Goal: Task Accomplishment & Management: Use online tool/utility

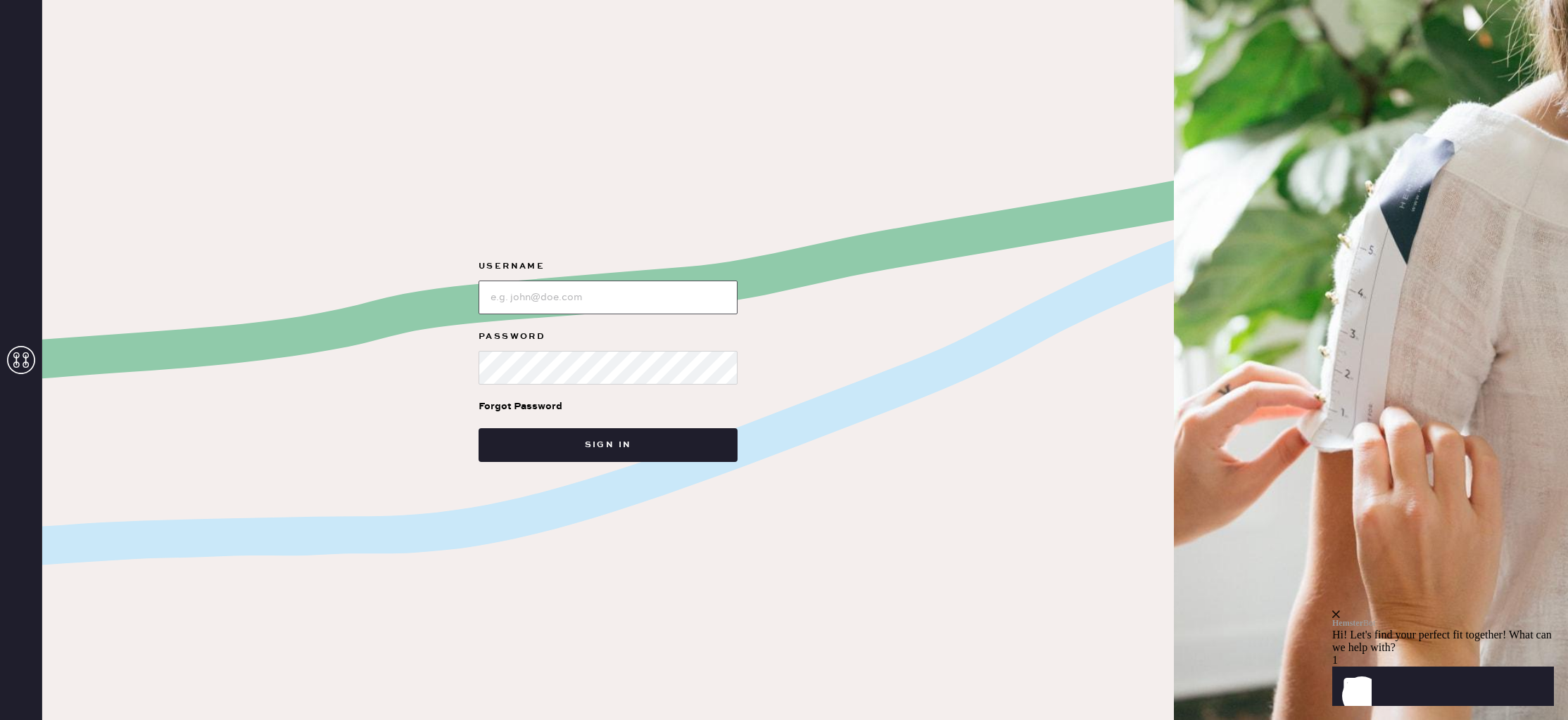
click at [574, 298] on input "loginName" at bounding box center [608, 297] width 259 height 34
type input "reformationlajolla"
click at [611, 438] on button "Sign in" at bounding box center [608, 445] width 259 height 34
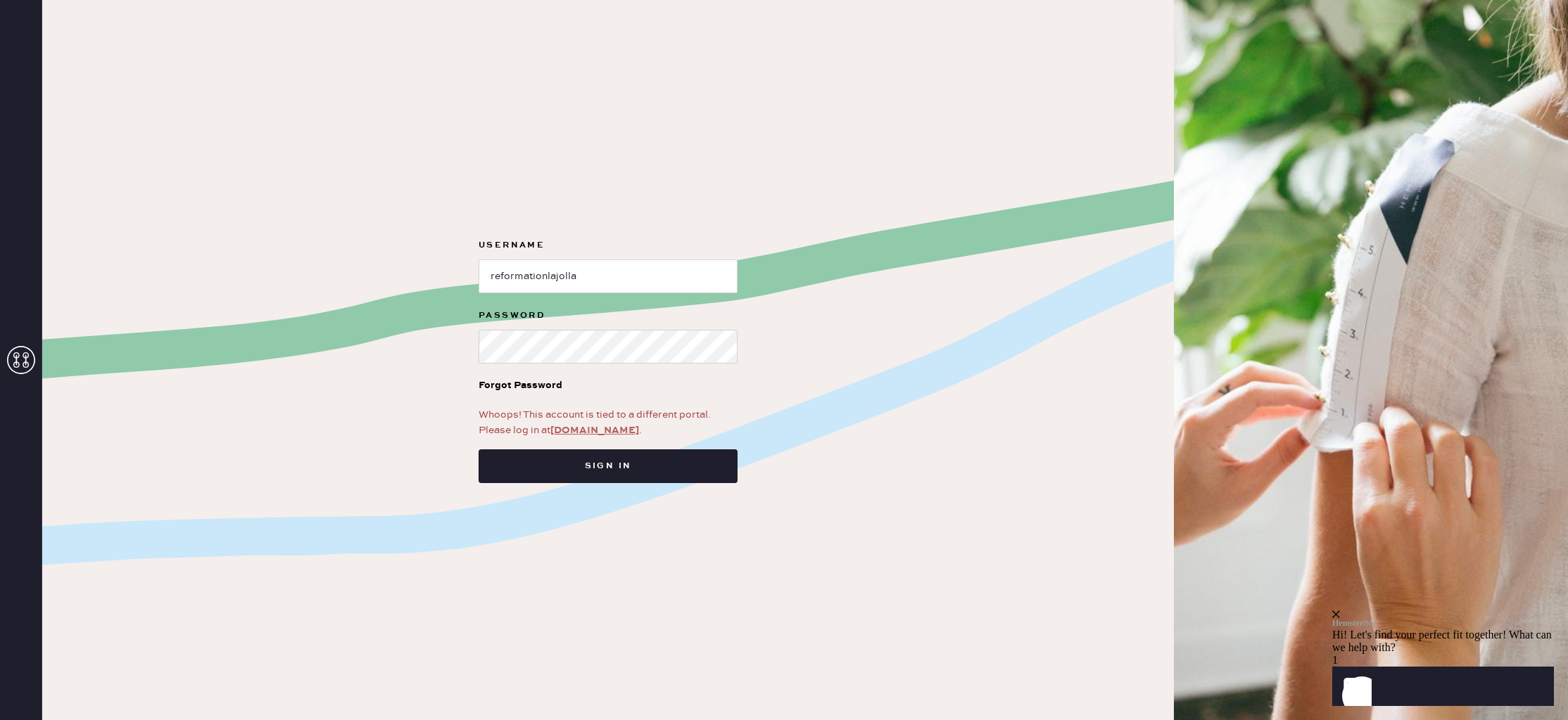
click at [604, 431] on link "app.hemster.co" at bounding box center [594, 430] width 89 height 13
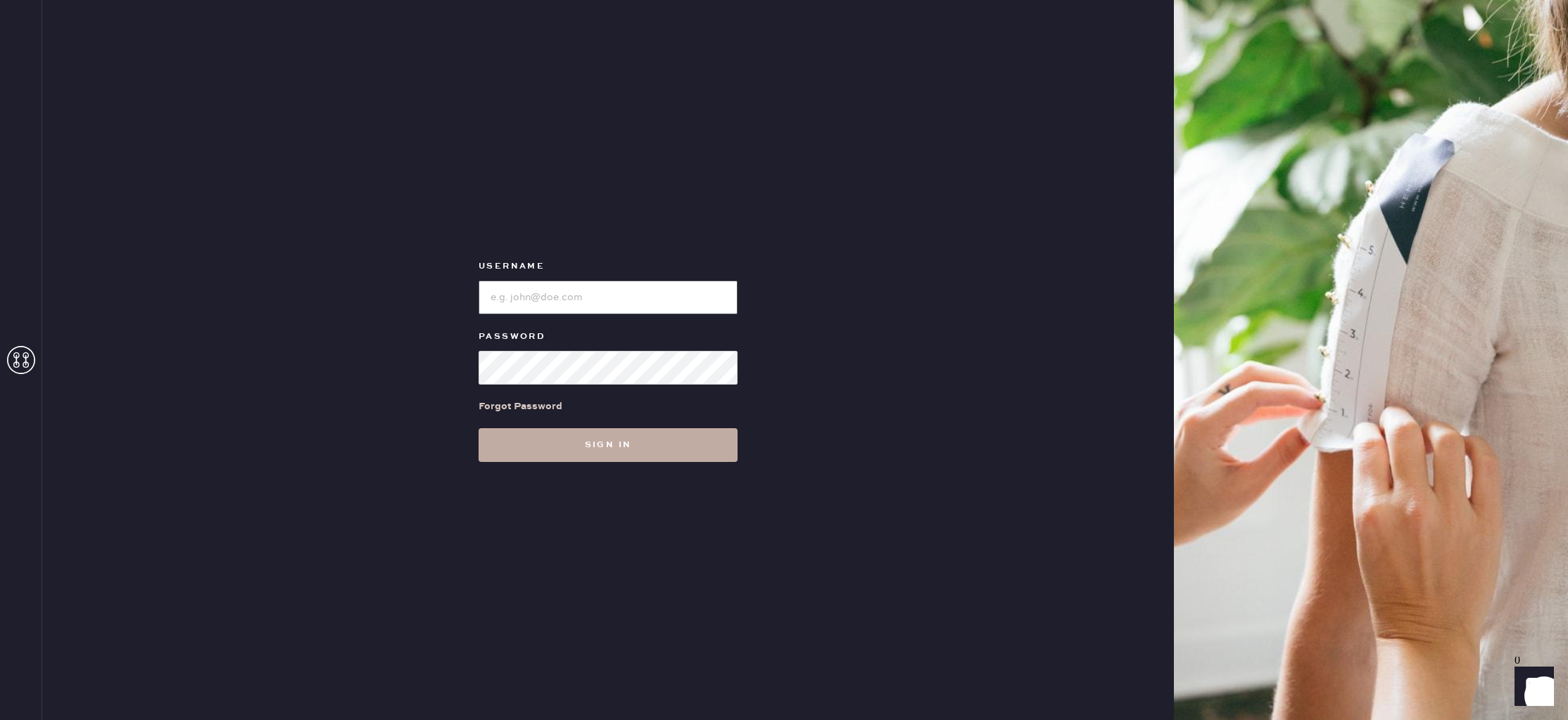
type input "reformationlajolla"
click at [613, 444] on button "Sign in" at bounding box center [608, 445] width 259 height 34
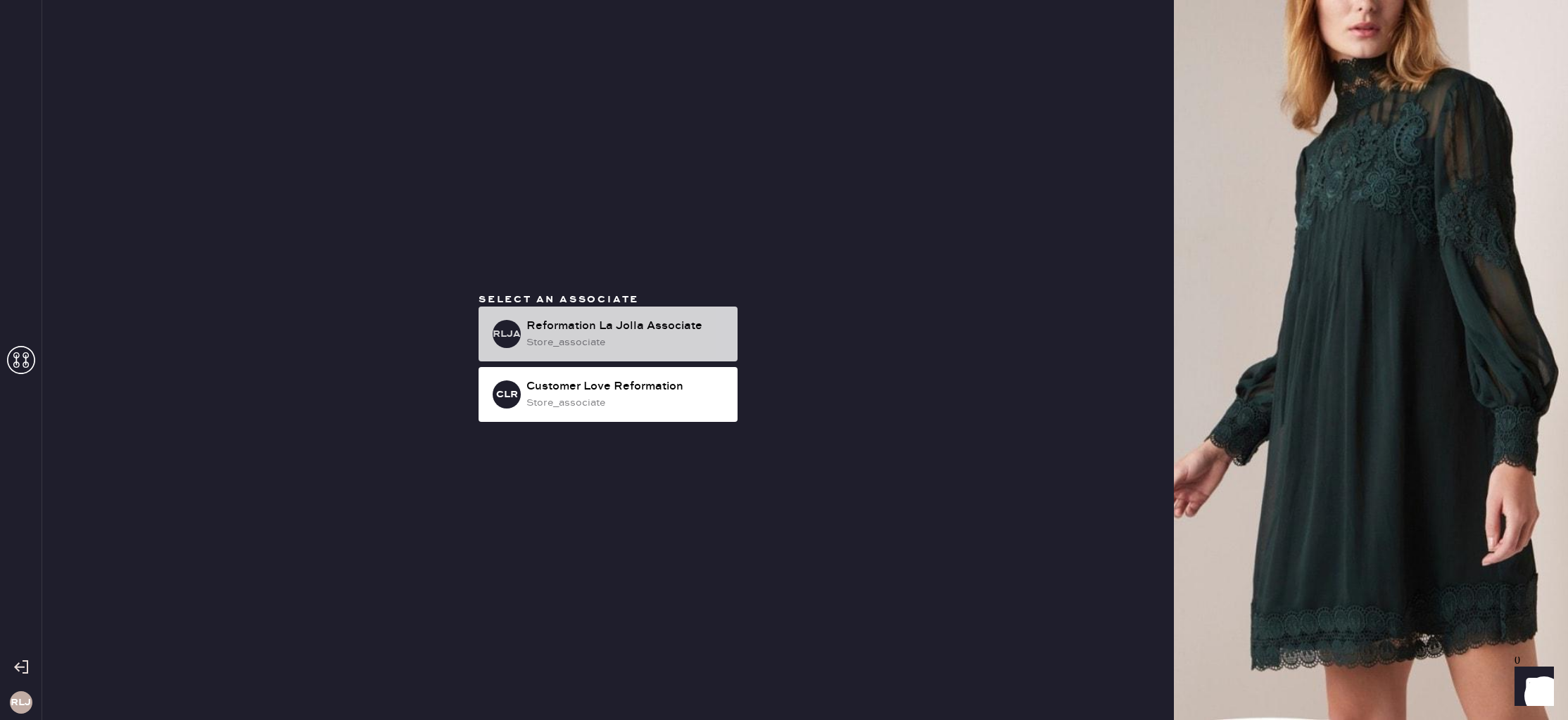
click at [567, 344] on div "store_associate" at bounding box center [626, 343] width 200 height 16
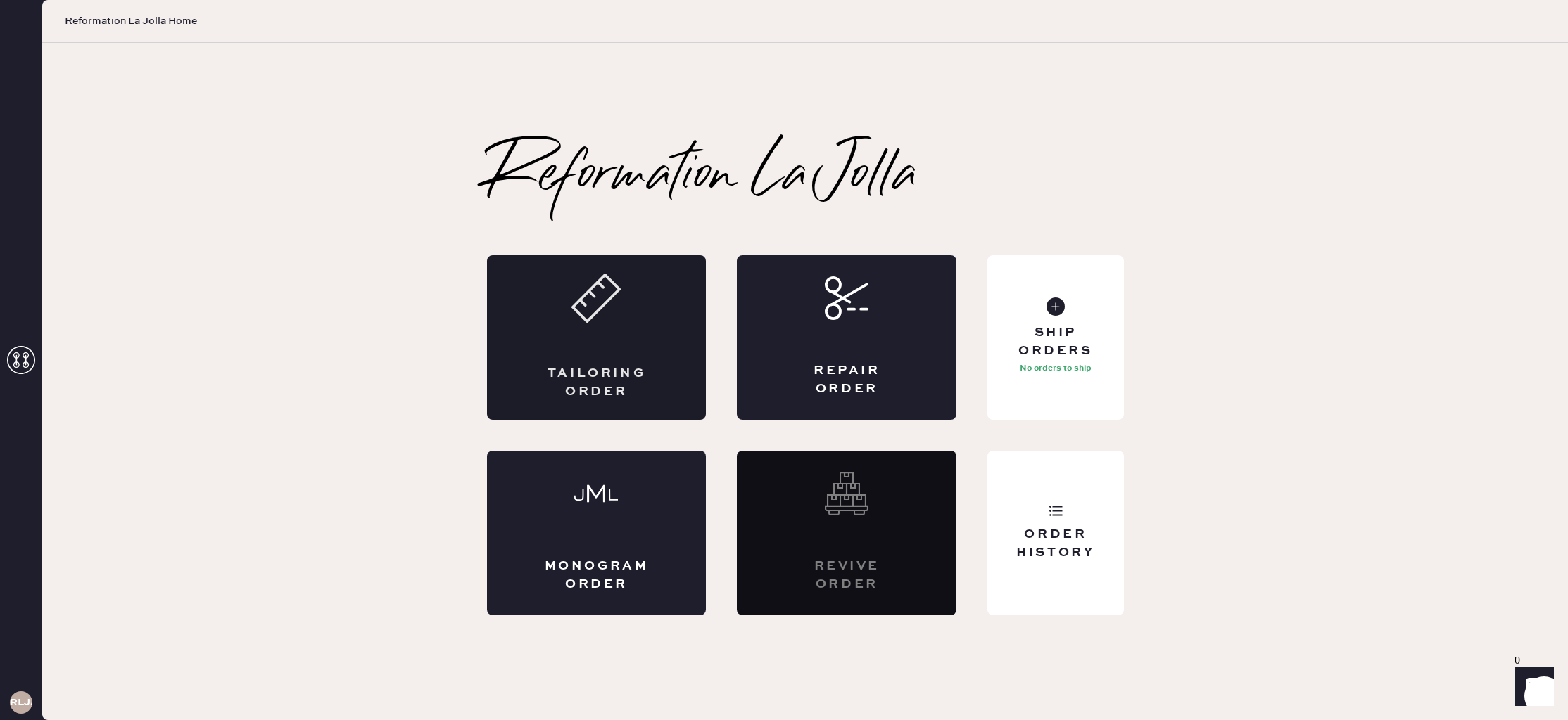
click at [620, 342] on div "Tailoring Order" at bounding box center [596, 337] width 220 height 165
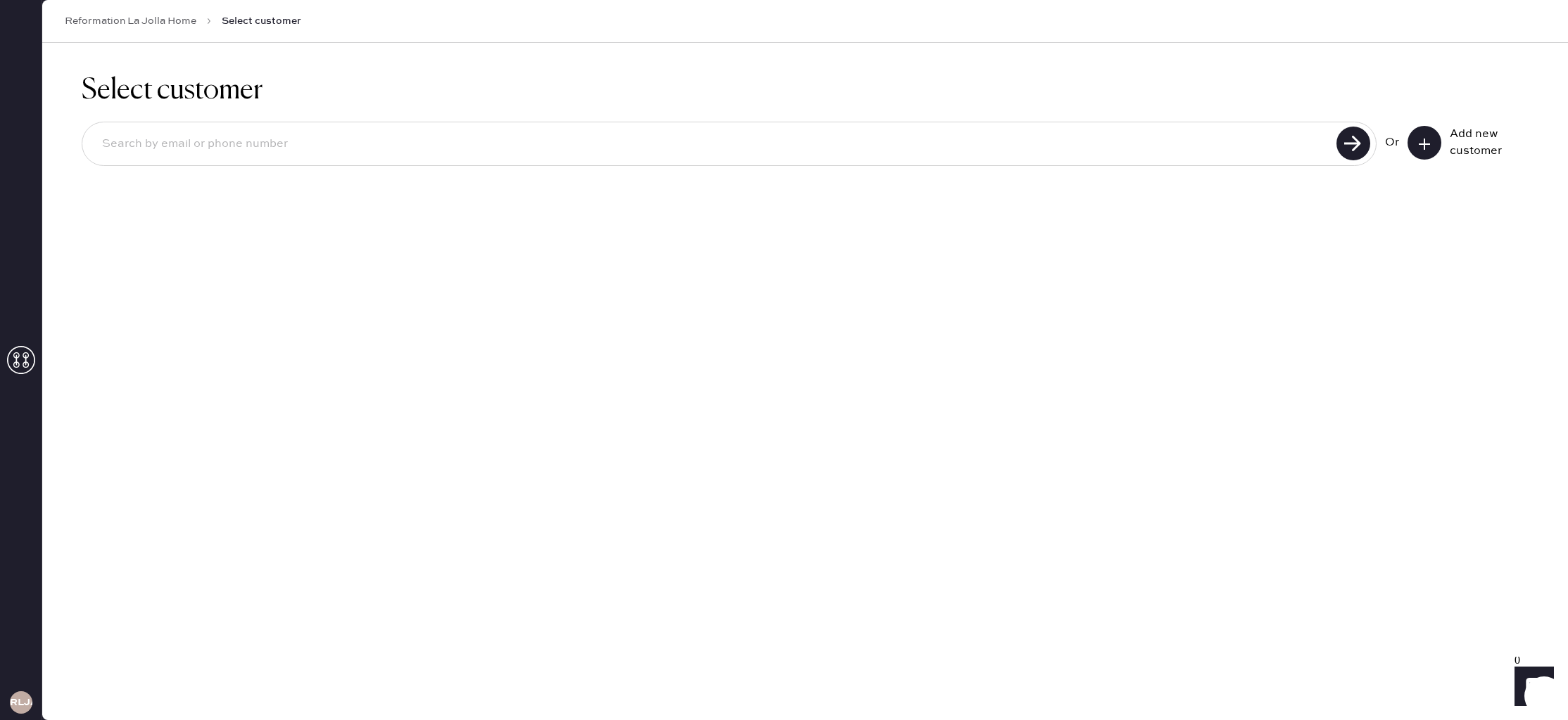
click at [486, 148] on input at bounding box center [711, 144] width 1241 height 32
click at [1425, 147] on icon at bounding box center [1424, 144] width 14 height 14
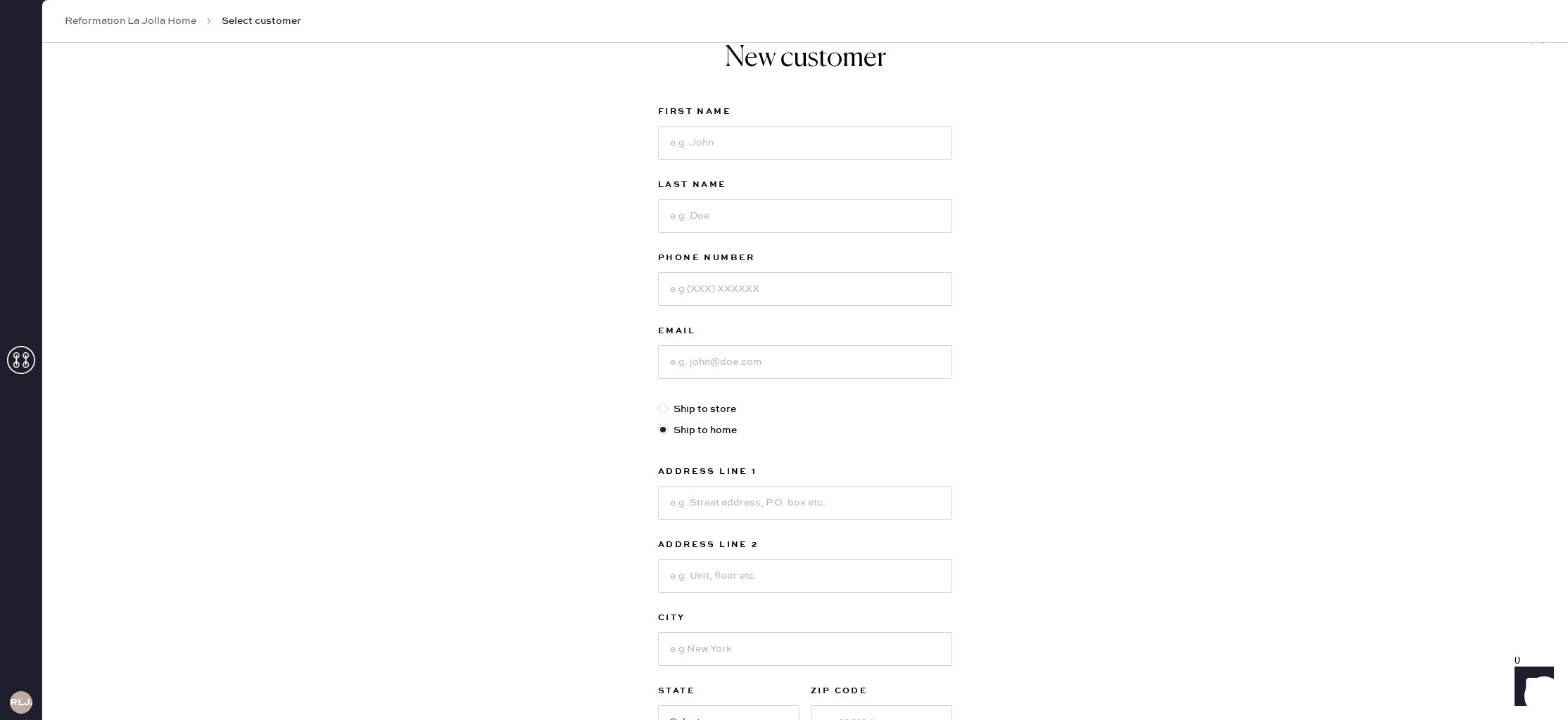
scroll to position [37, 0]
click at [749, 143] on input at bounding box center [804, 140] width 294 height 34
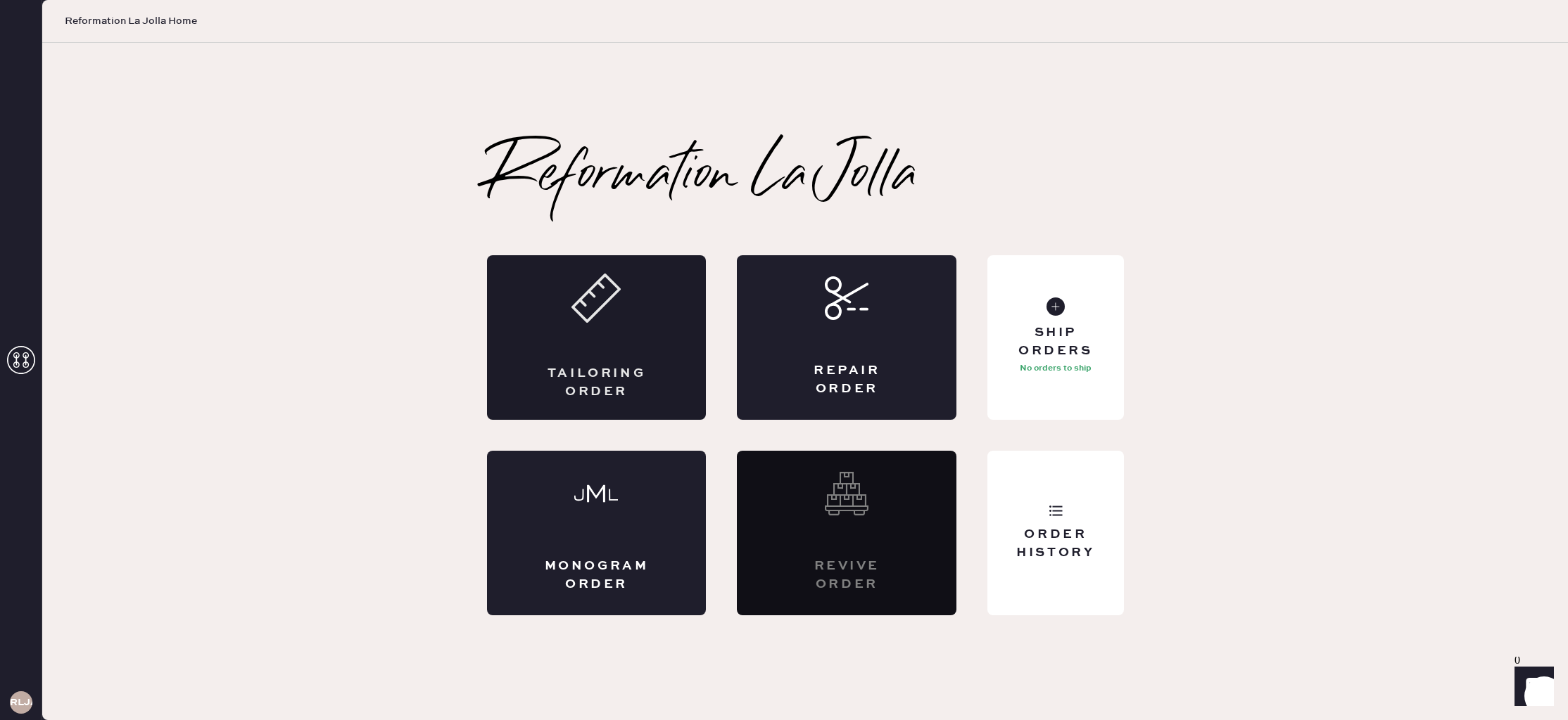
click at [643, 354] on div "Tailoring Order" at bounding box center [596, 337] width 220 height 165
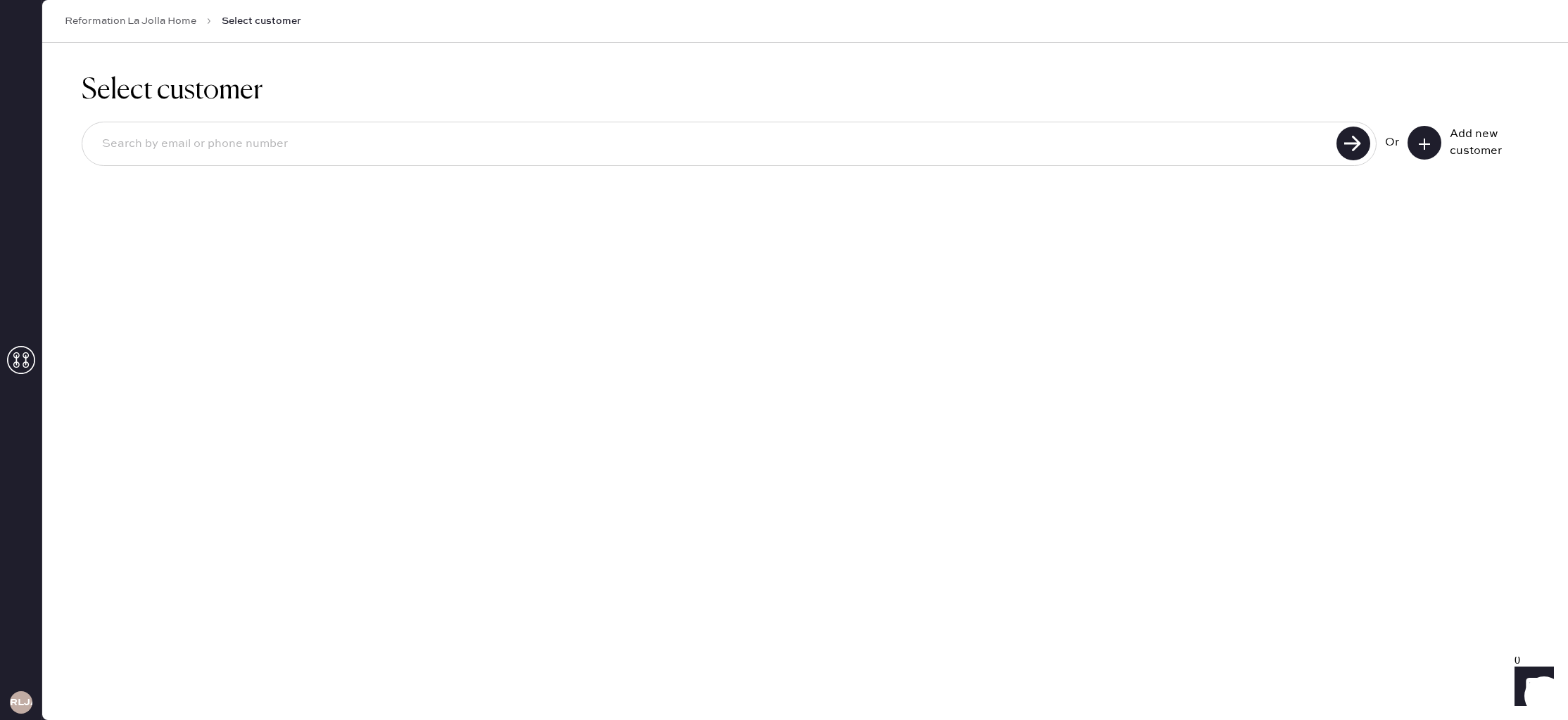
click at [389, 141] on input at bounding box center [711, 144] width 1241 height 32
type input "[EMAIL_ADDRESS][PERSON_NAME][DOMAIN_NAME]"
click at [1358, 148] on use at bounding box center [1353, 143] width 34 height 34
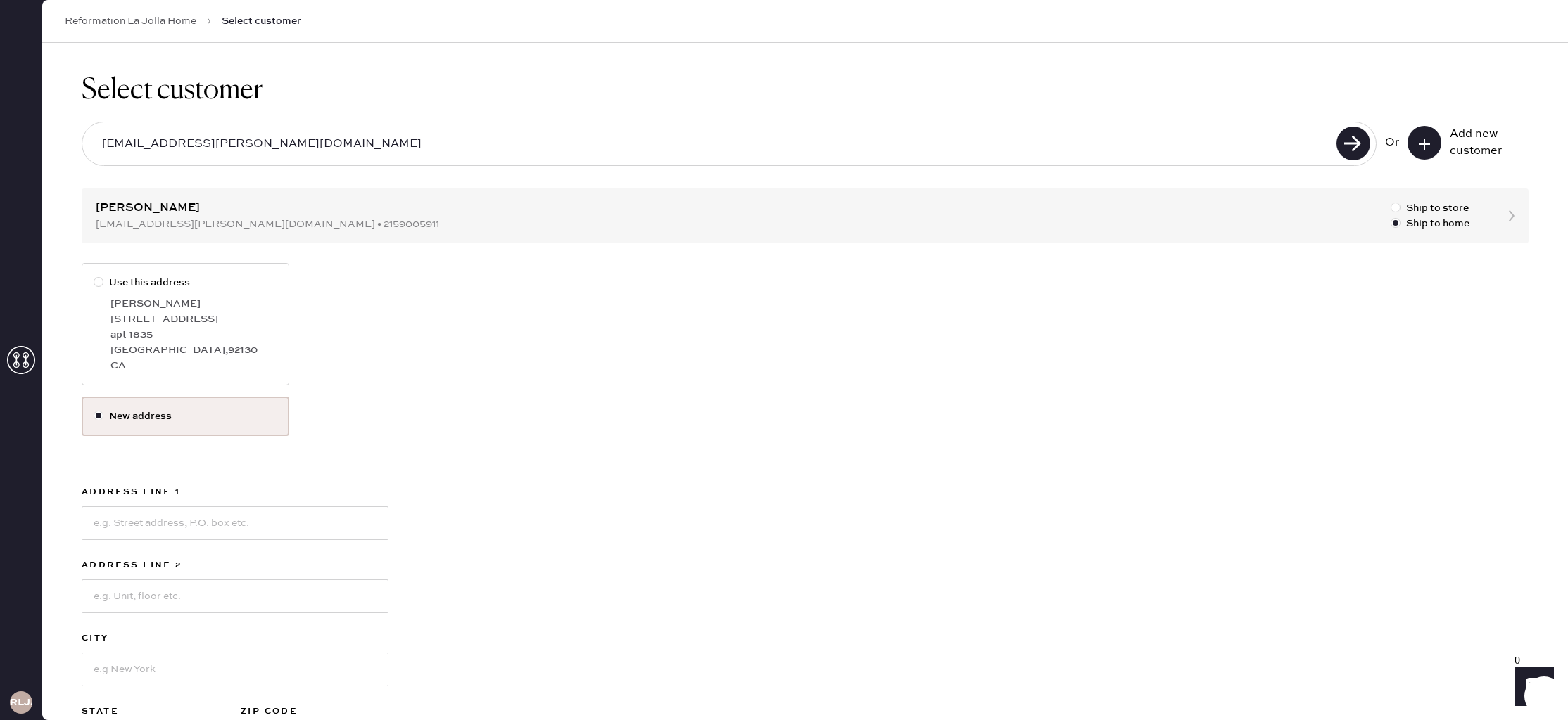
click at [106, 281] on div at bounding box center [102, 283] width 16 height 16
click at [95, 276] on input "Use this address" at bounding box center [94, 275] width 1 height 1
radio input "true"
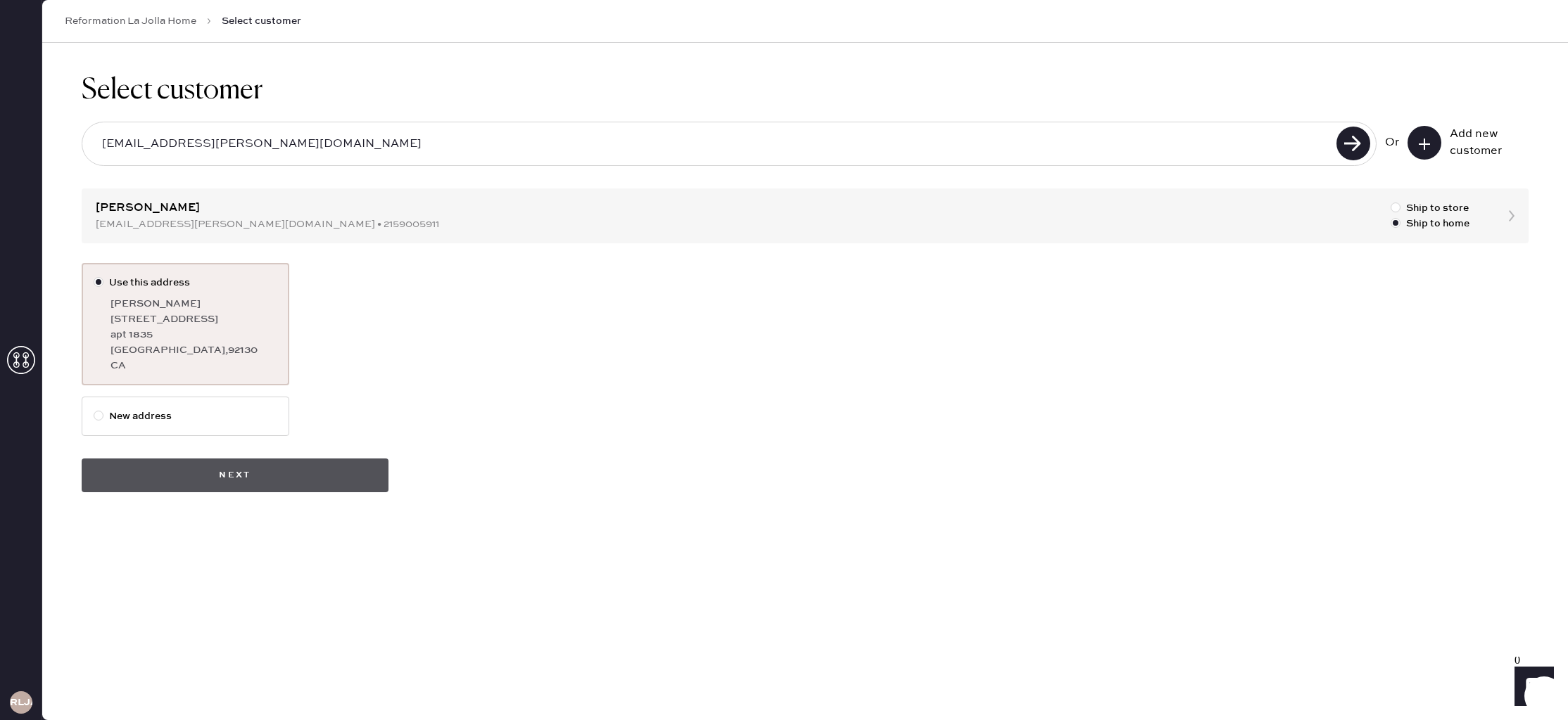
click at [252, 477] on button "Next" at bounding box center [235, 475] width 307 height 34
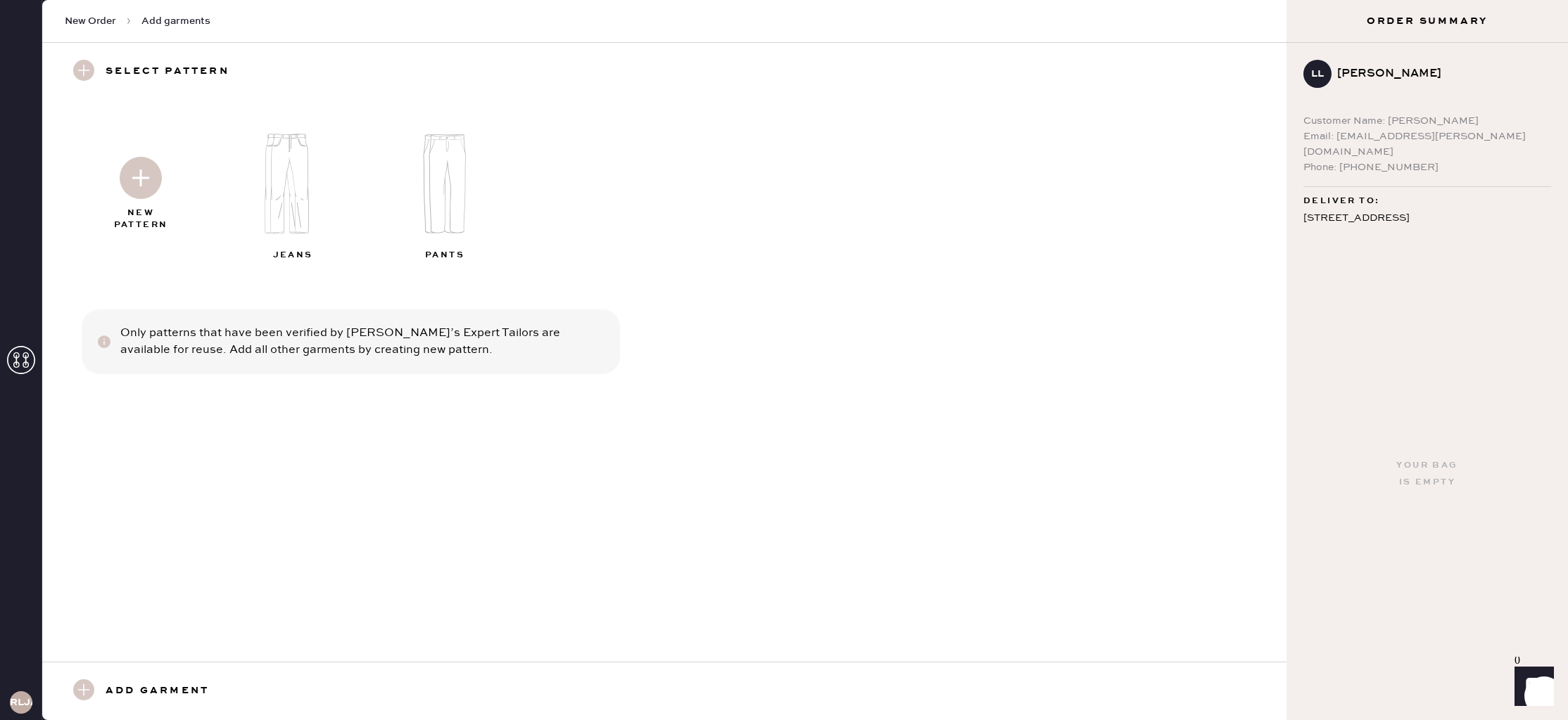
click at [298, 180] on img at bounding box center [295, 184] width 152 height 121
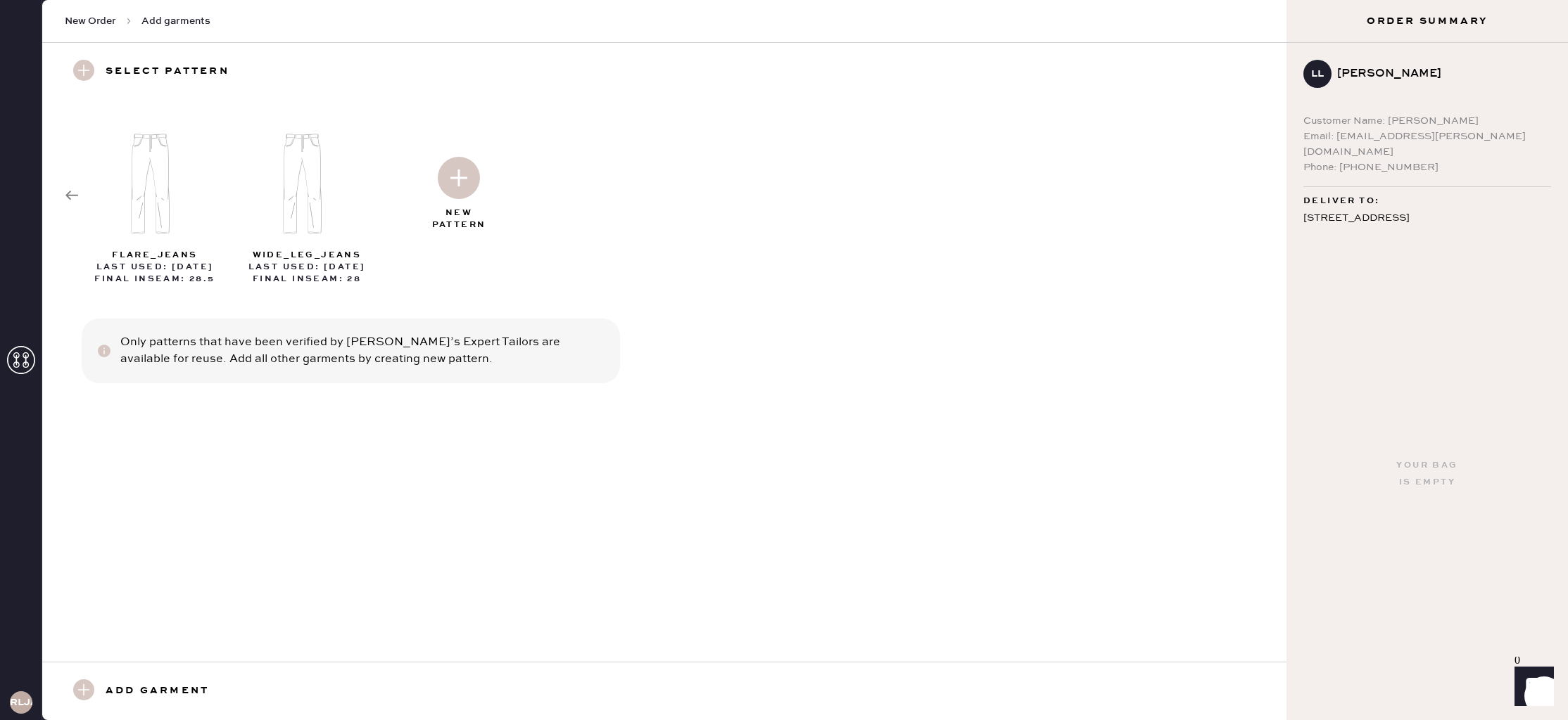
click at [86, 688] on use at bounding box center [84, 690] width 21 height 21
click at [72, 189] on icon at bounding box center [72, 195] width 14 height 14
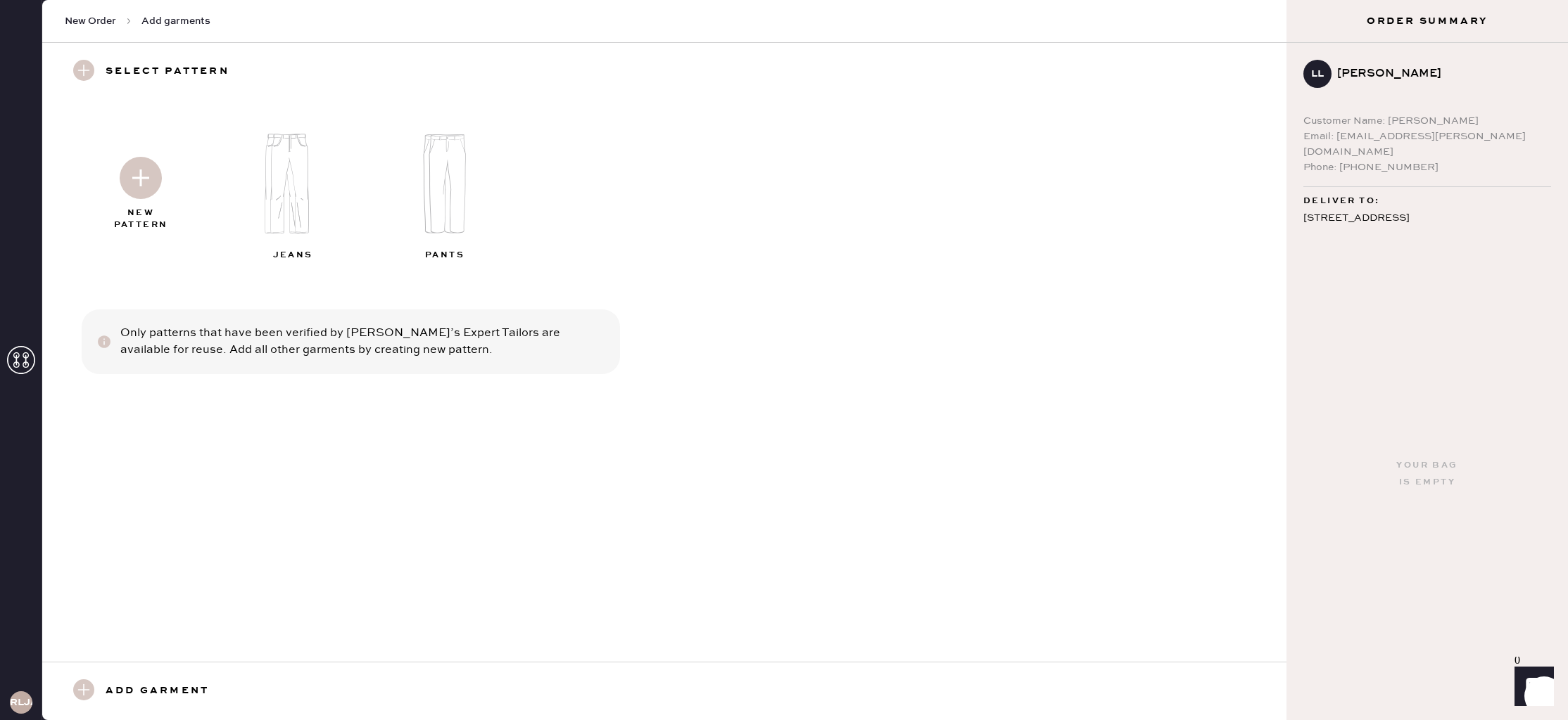
click at [290, 181] on img at bounding box center [295, 184] width 152 height 121
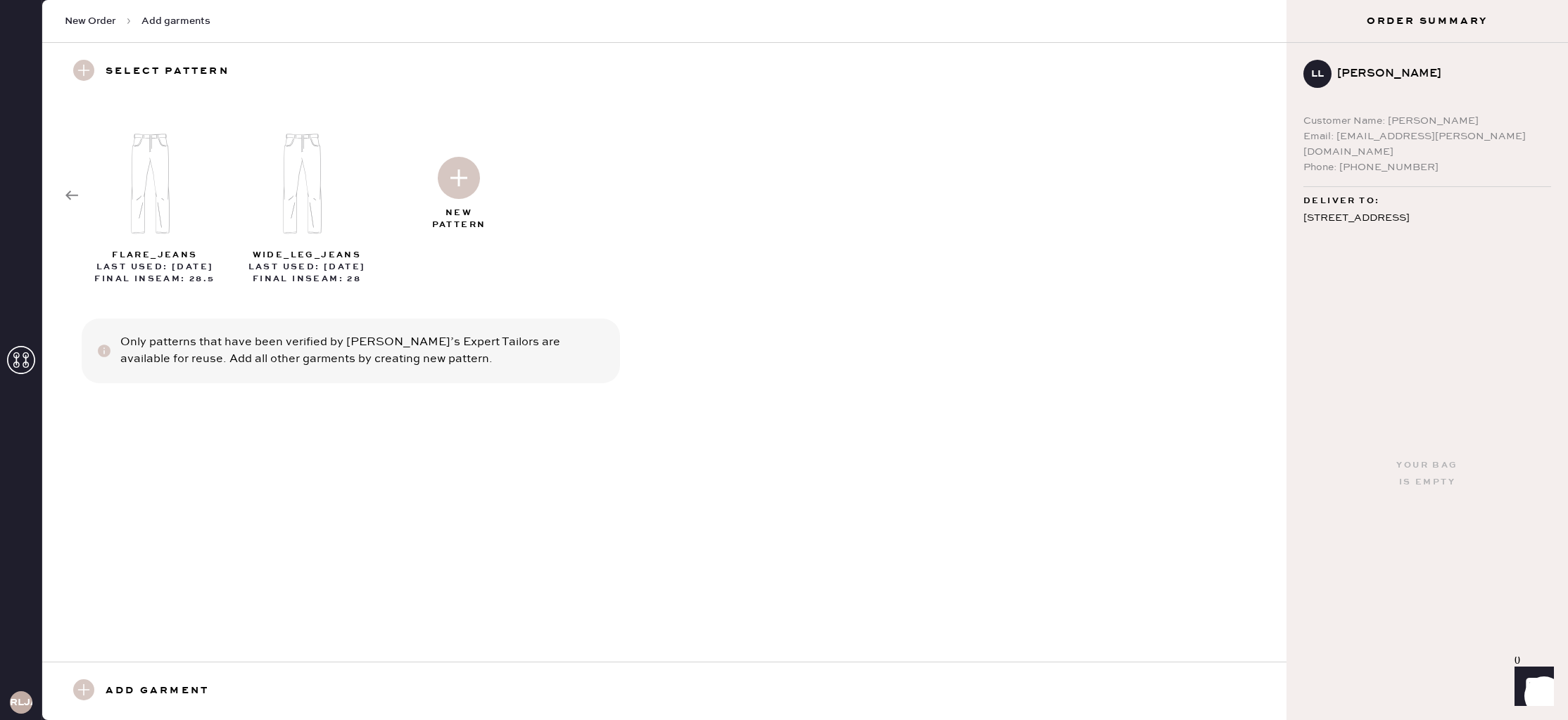
click at [459, 187] on img at bounding box center [459, 178] width 43 height 43
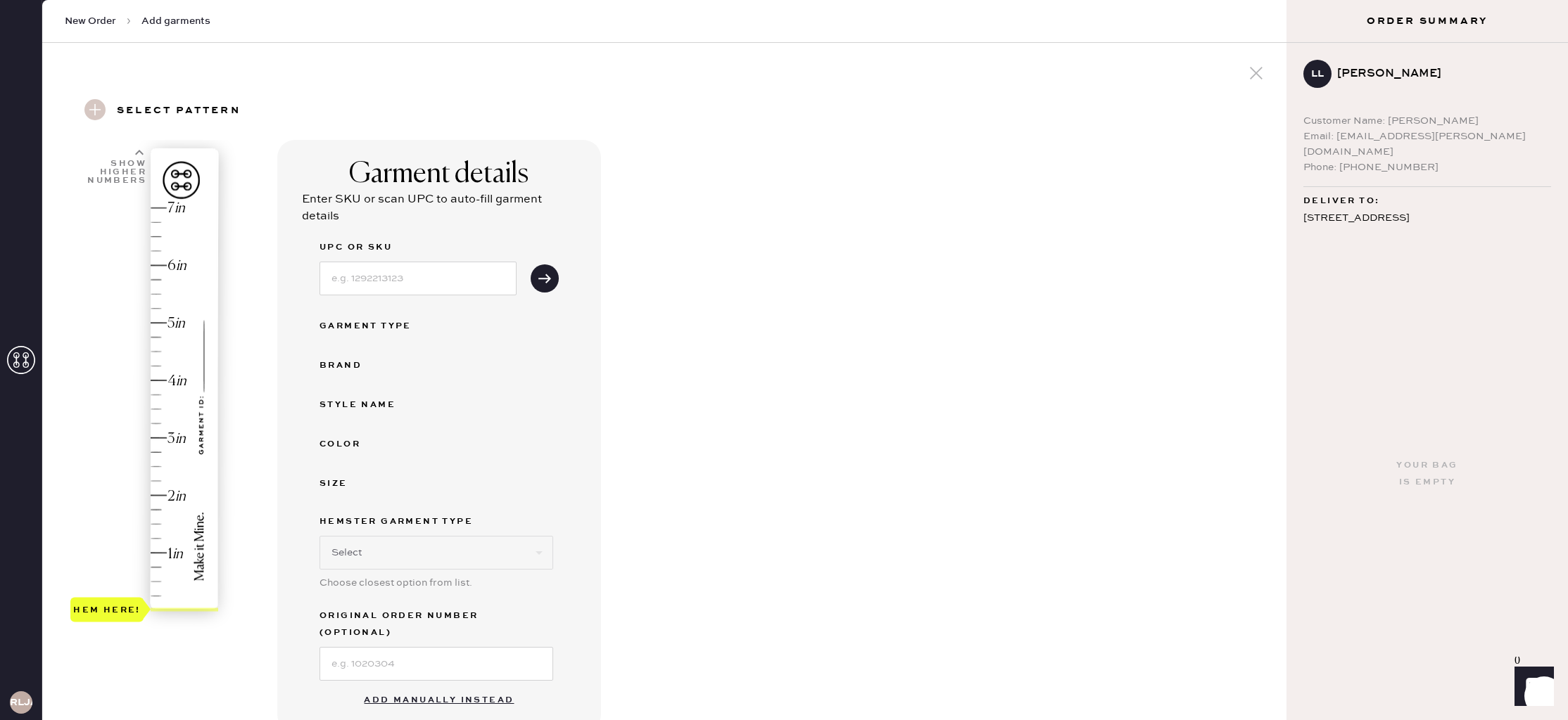
select select "2"
click at [377, 286] on input at bounding box center [418, 278] width 197 height 34
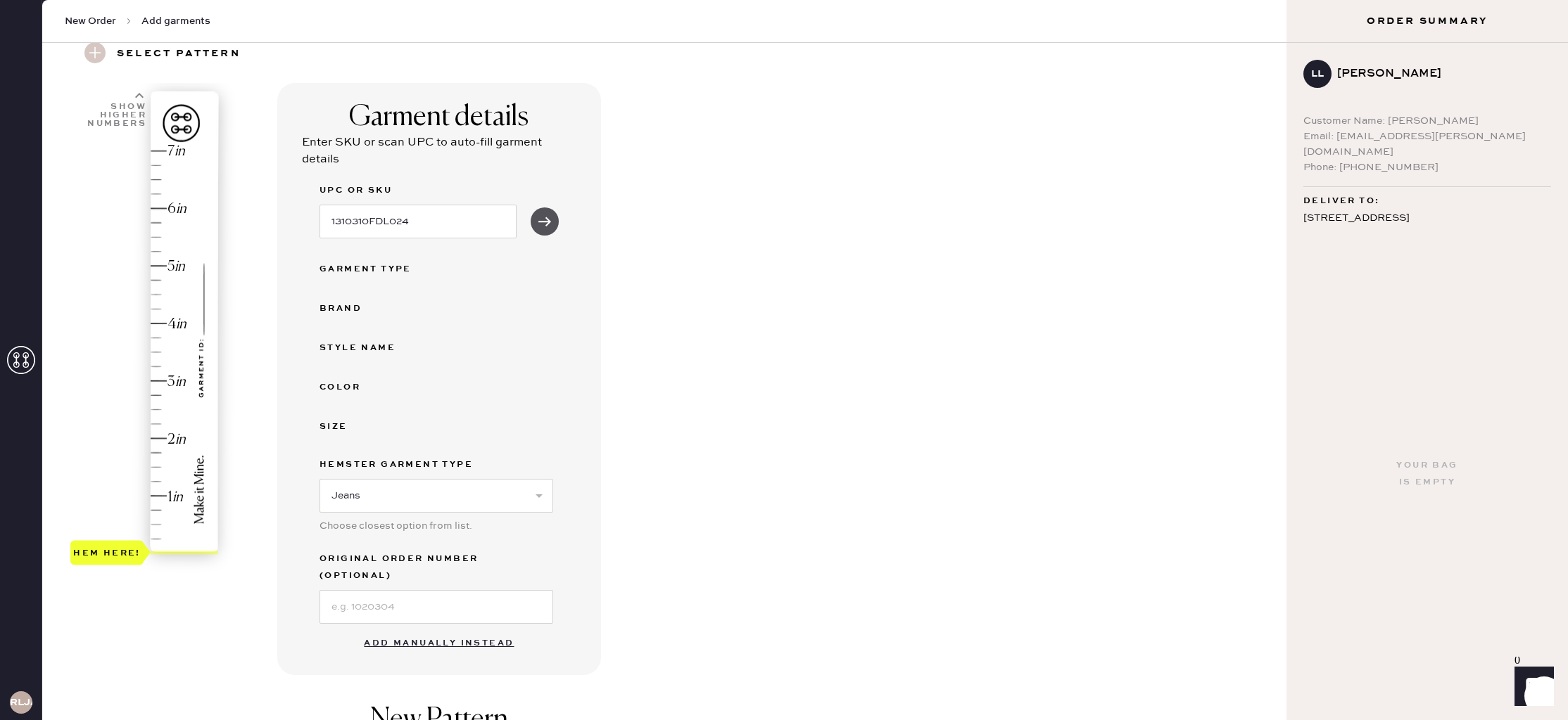
click at [545, 226] on icon "submit" at bounding box center [544, 221] width 14 height 14
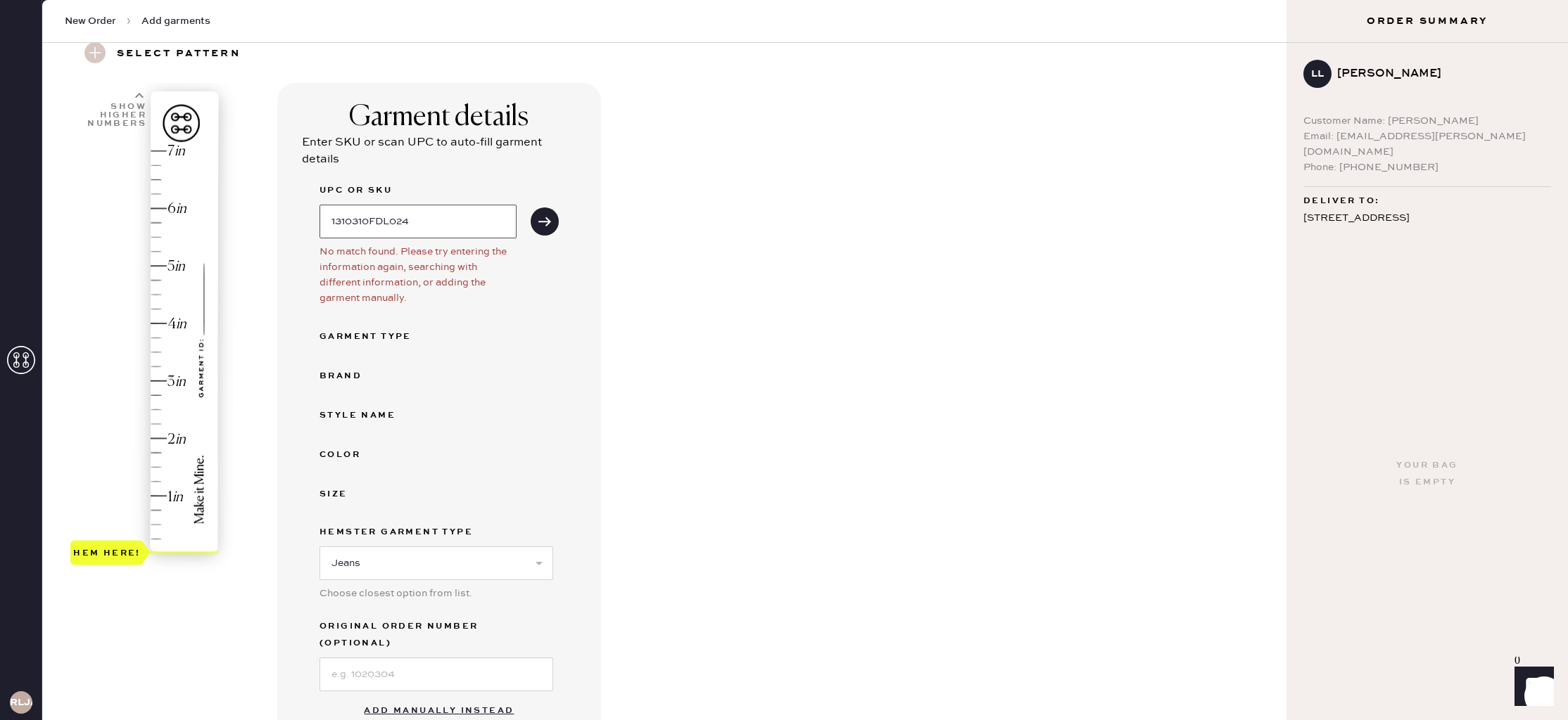
click at [351, 221] on input "1310310FDL024" at bounding box center [418, 221] width 197 height 34
click at [398, 221] on input "1310310FDL024" at bounding box center [418, 221] width 197 height 34
type input "1310310FDL024"
click at [542, 225] on icon "submit" at bounding box center [544, 221] width 14 height 14
click at [548, 225] on icon "submit" at bounding box center [544, 221] width 14 height 14
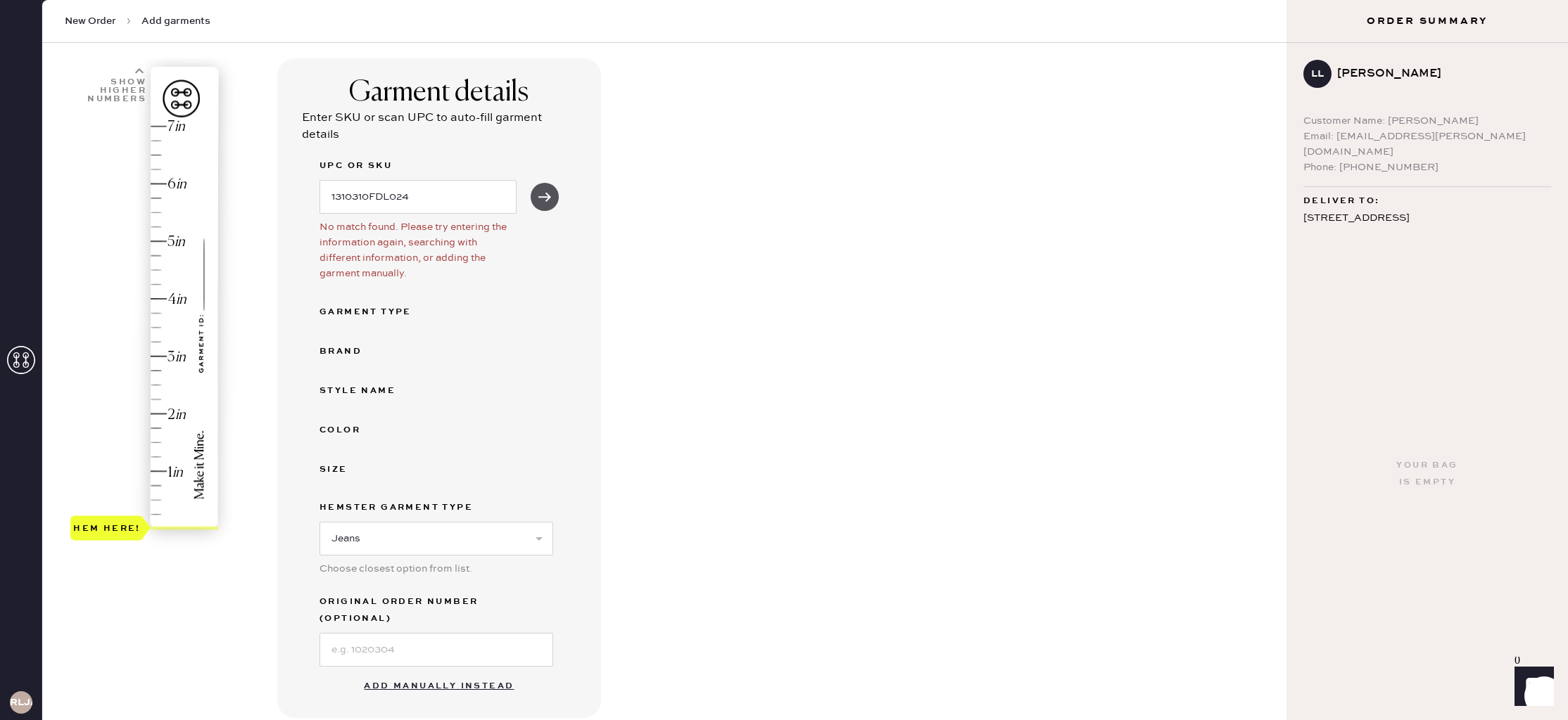
scroll to position [83, 0]
click at [422, 673] on button "Add manually instead" at bounding box center [439, 687] width 167 height 28
select select "2"
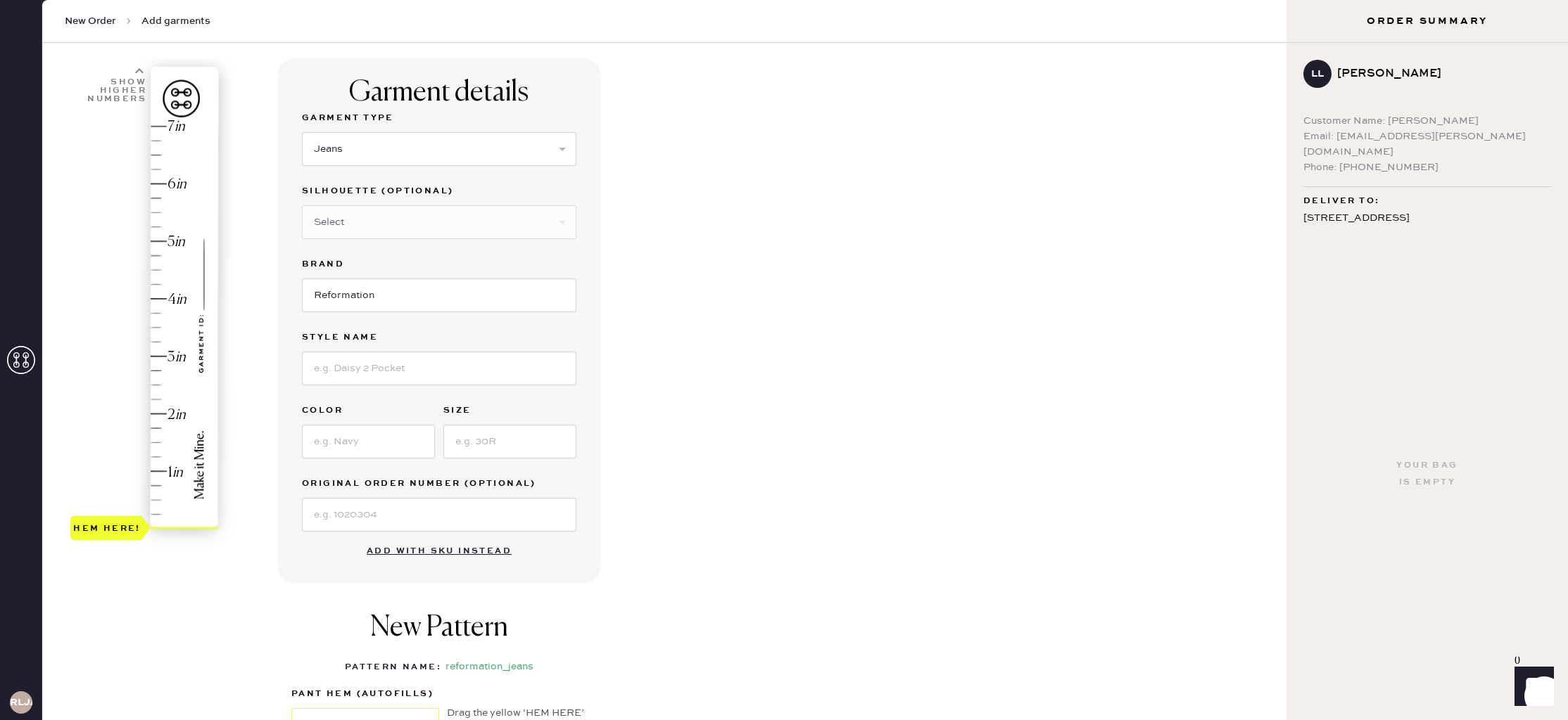
scroll to position [80, 0]
click at [378, 373] on input at bounding box center [439, 373] width 274 height 34
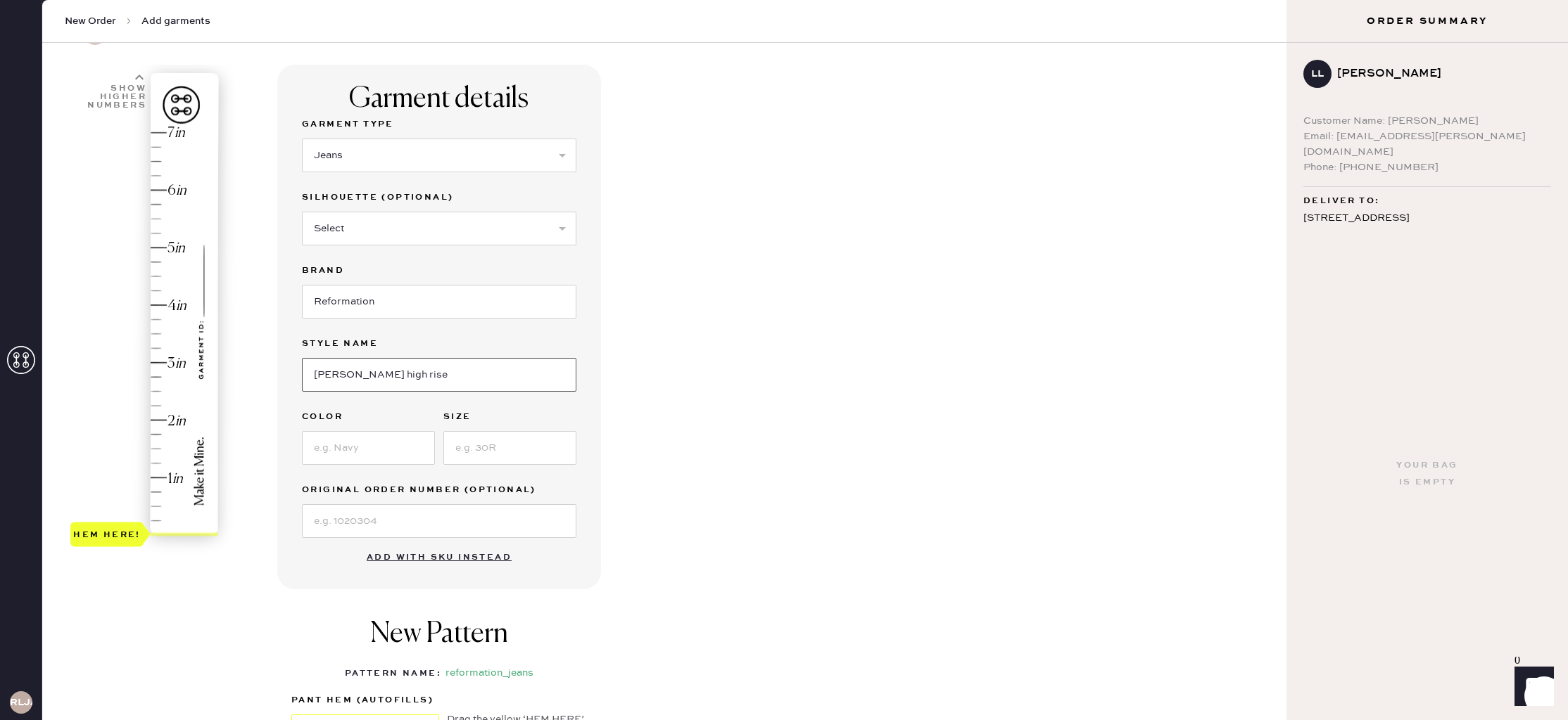
type input "[PERSON_NAME] High Rise Slouchy Wide Leg [PERSON_NAME]"
click at [373, 447] on input at bounding box center [368, 447] width 133 height 34
type input "Fior De Latte"
click at [507, 448] on input at bounding box center [510, 447] width 133 height 34
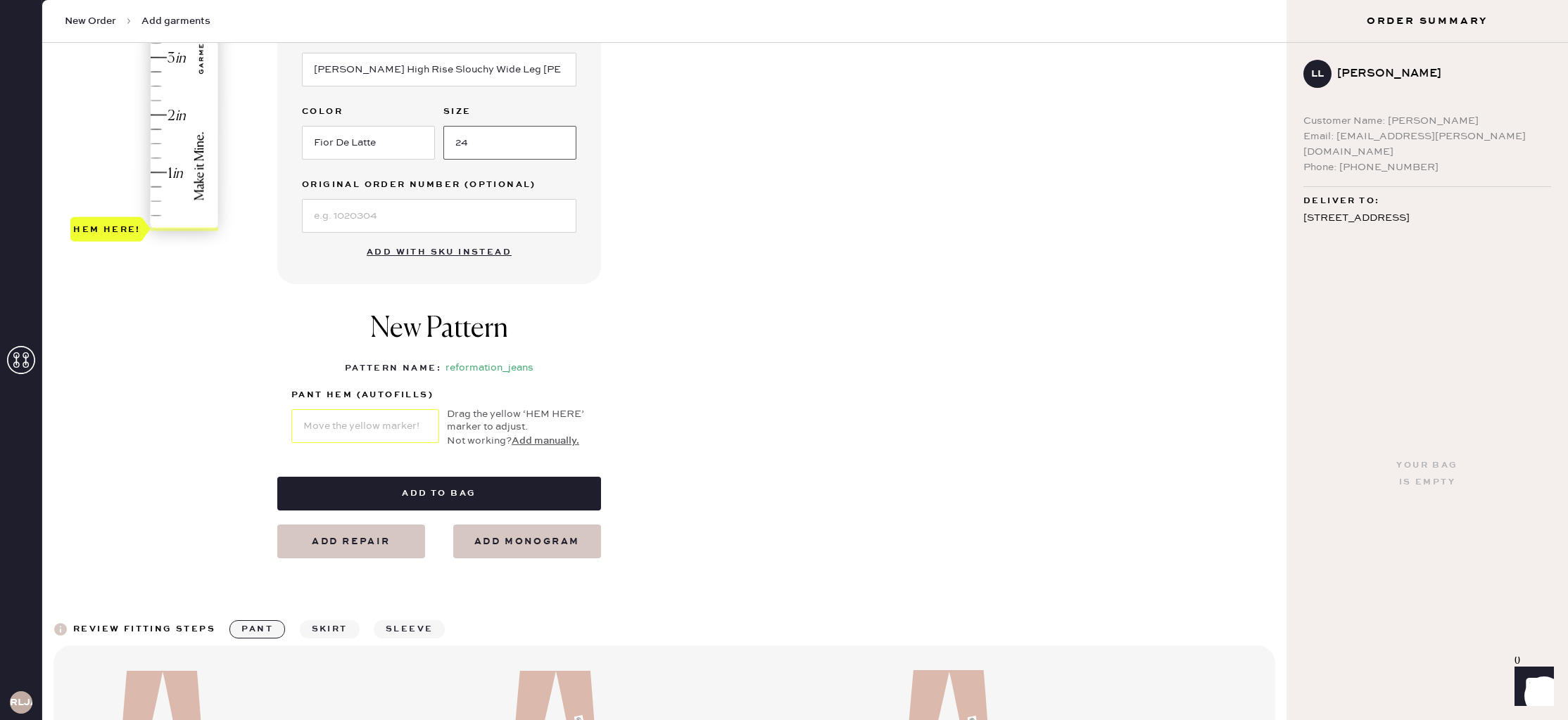
scroll to position [402, 0]
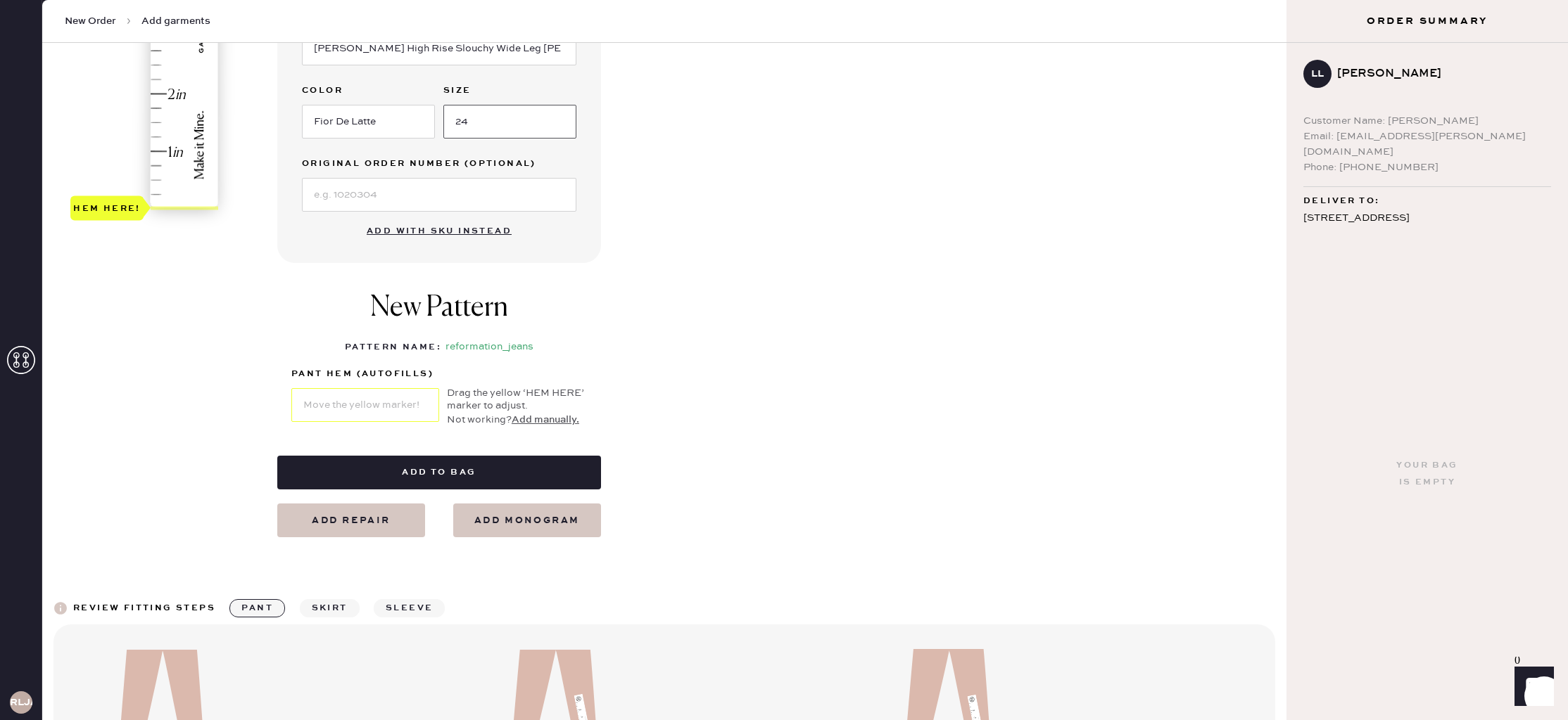
type input "24"
type input "1"
drag, startPoint x: 113, startPoint y: 205, endPoint x: 115, endPoint y: 155, distance: 50.0
click at [115, 155] on div "Hem here!" at bounding box center [107, 150] width 68 height 17
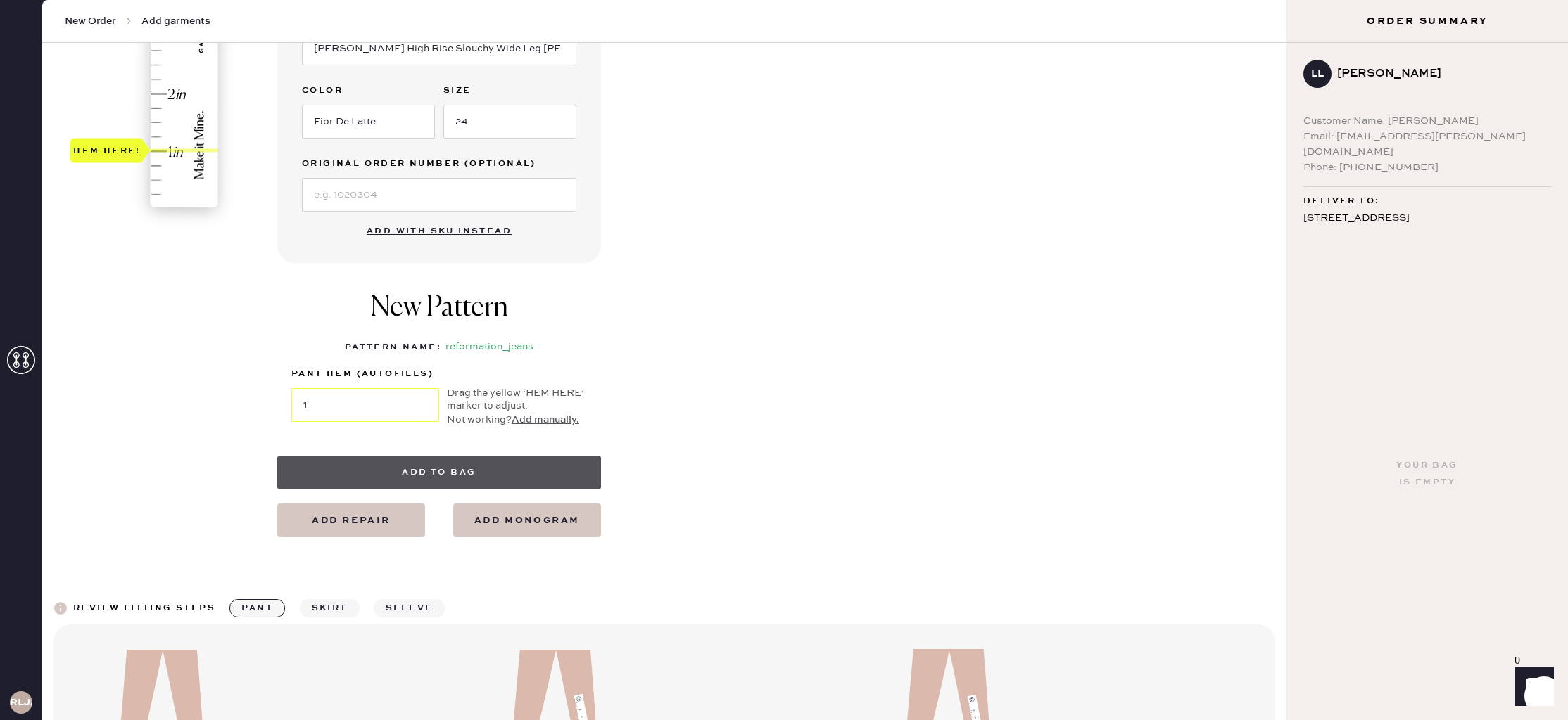
click at [403, 461] on button "Add to bag" at bounding box center [439, 473] width 324 height 34
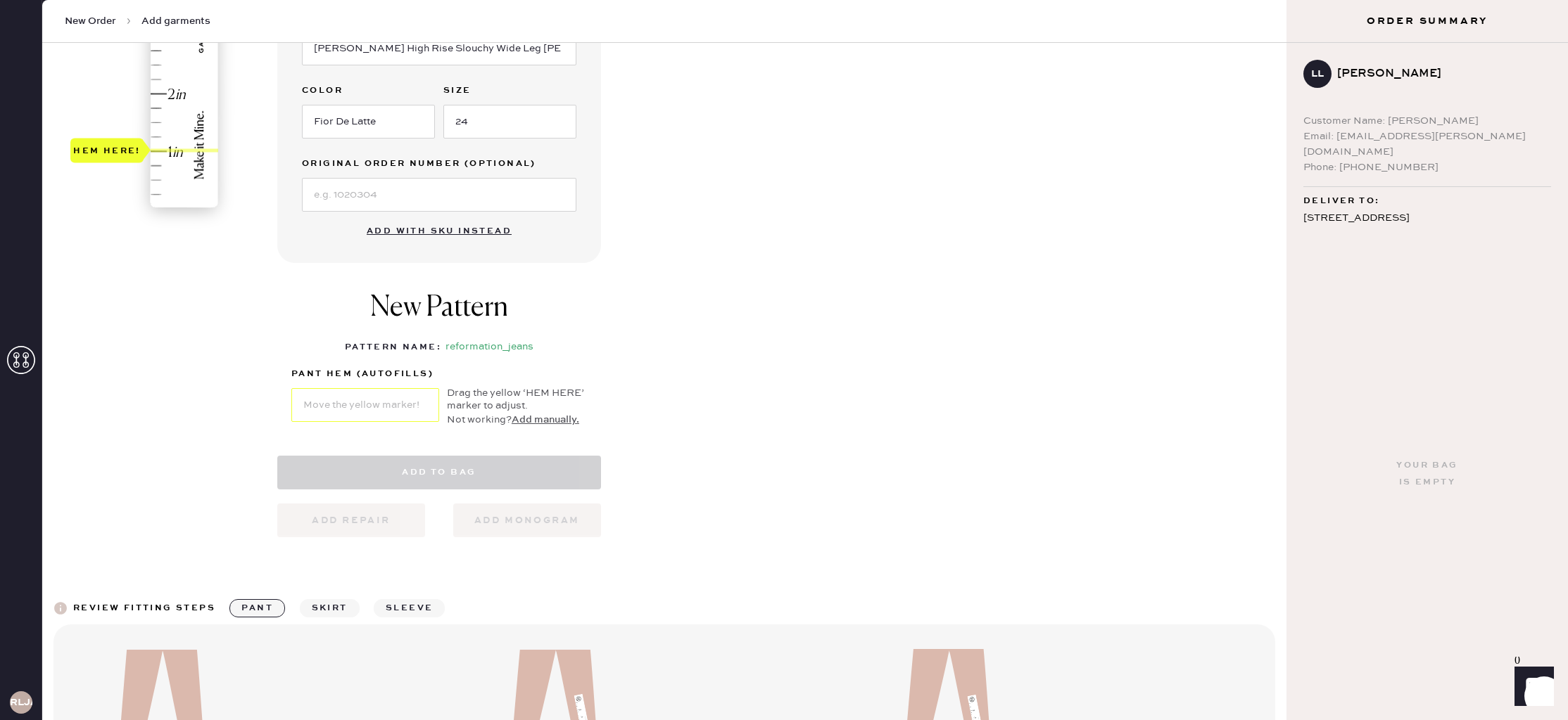
select select "2"
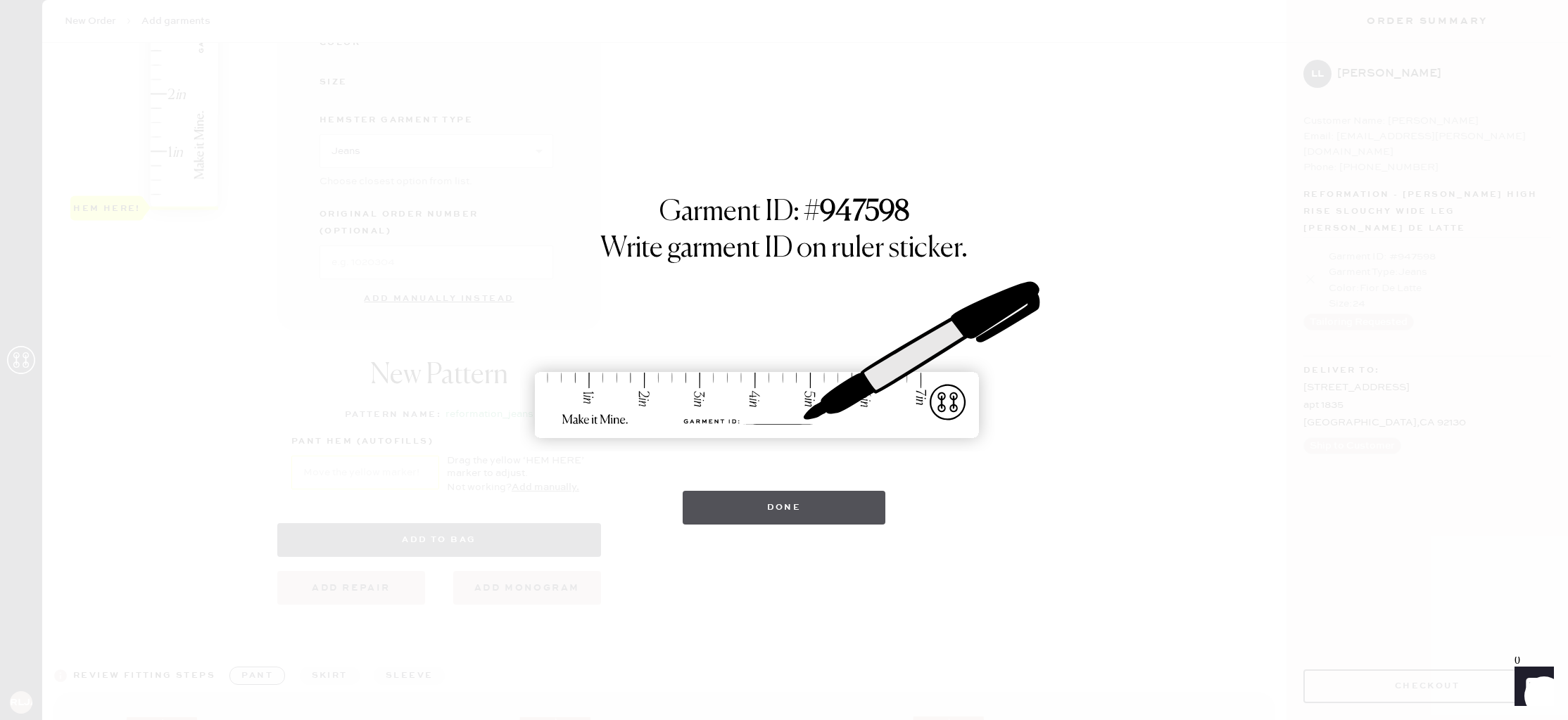
click at [775, 514] on button "Done" at bounding box center [784, 507] width 203 height 34
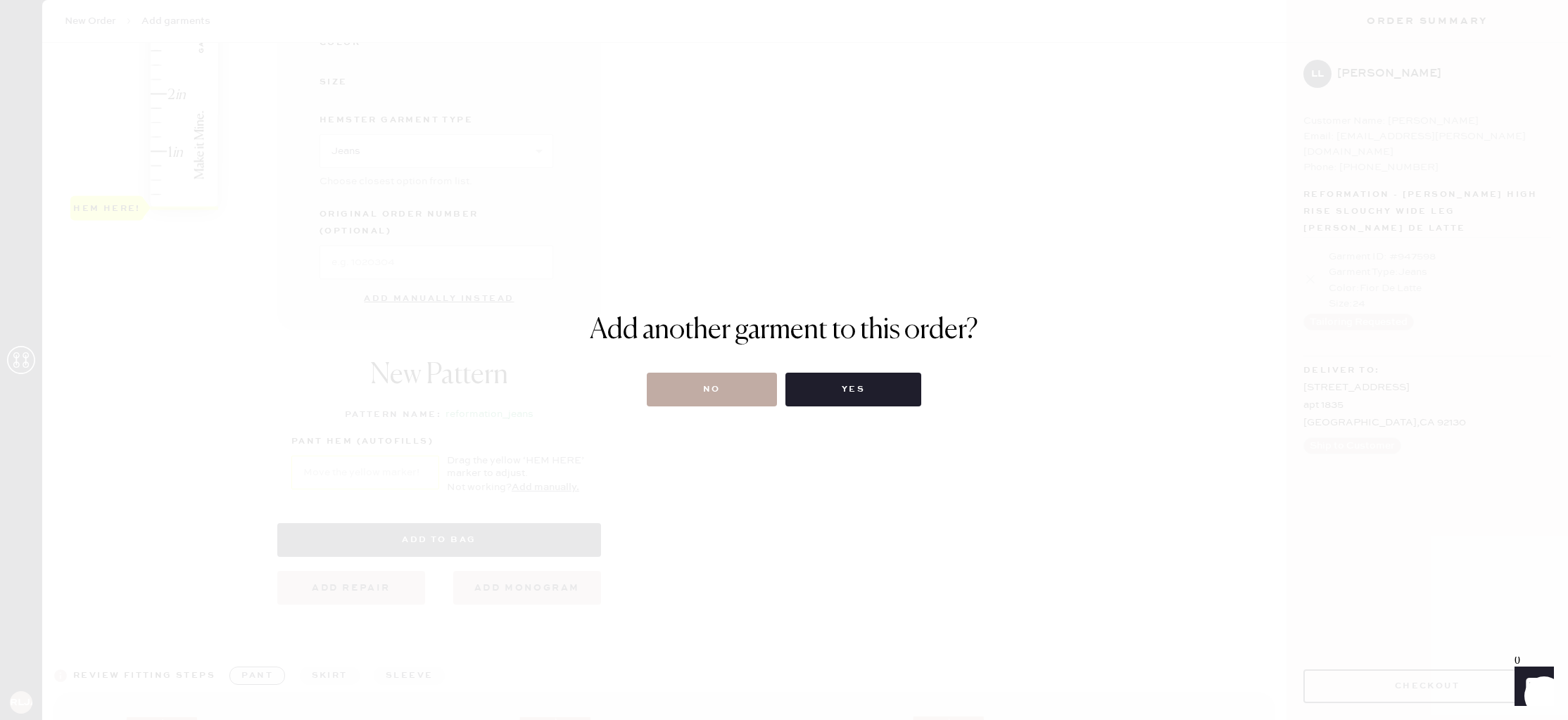
click at [745, 393] on button "No" at bounding box center [712, 389] width 130 height 34
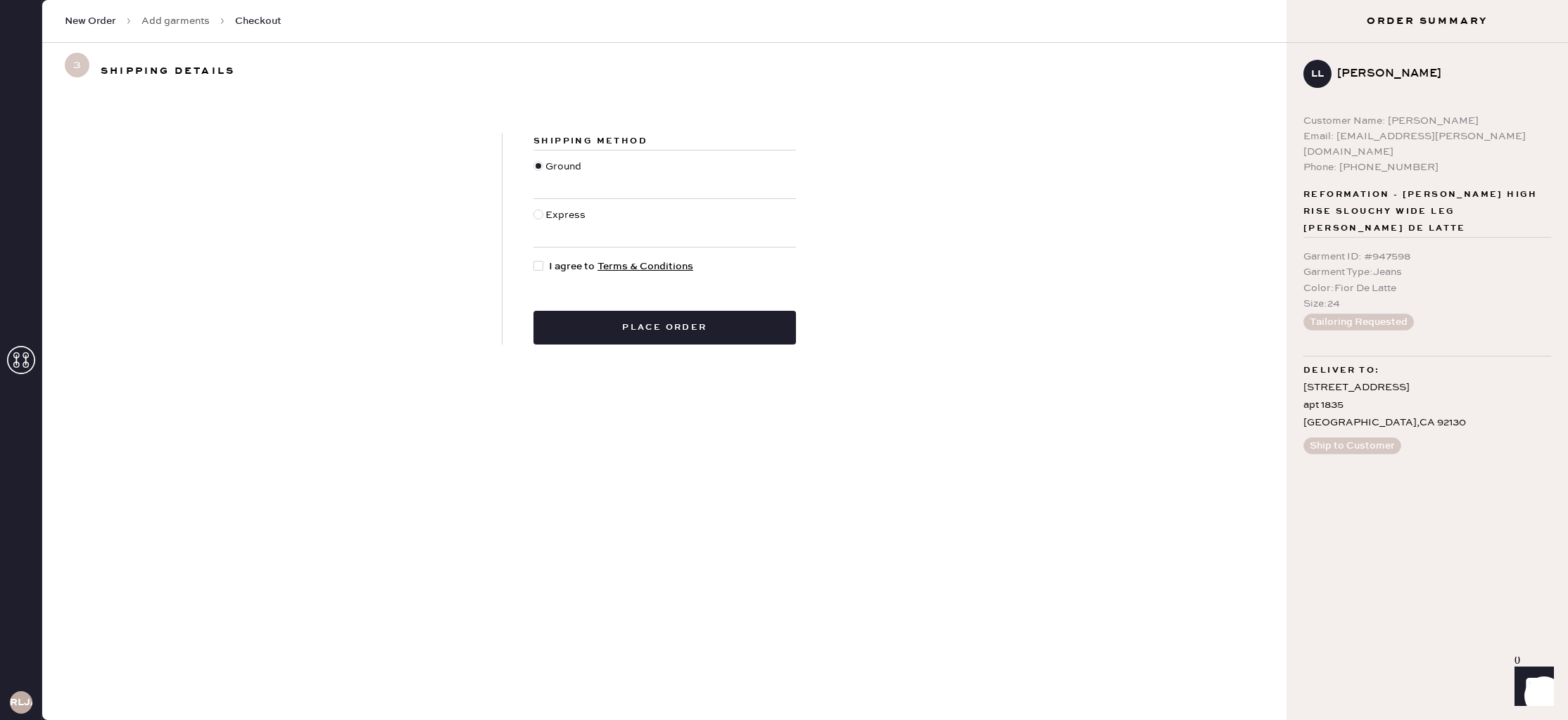
click at [541, 266] on div at bounding box center [538, 265] width 10 height 10
click at [534, 260] on input "I agree to Terms & Conditions" at bounding box center [533, 259] width 1 height 1
checkbox input "true"
click at [654, 334] on button "Place order" at bounding box center [664, 328] width 262 height 34
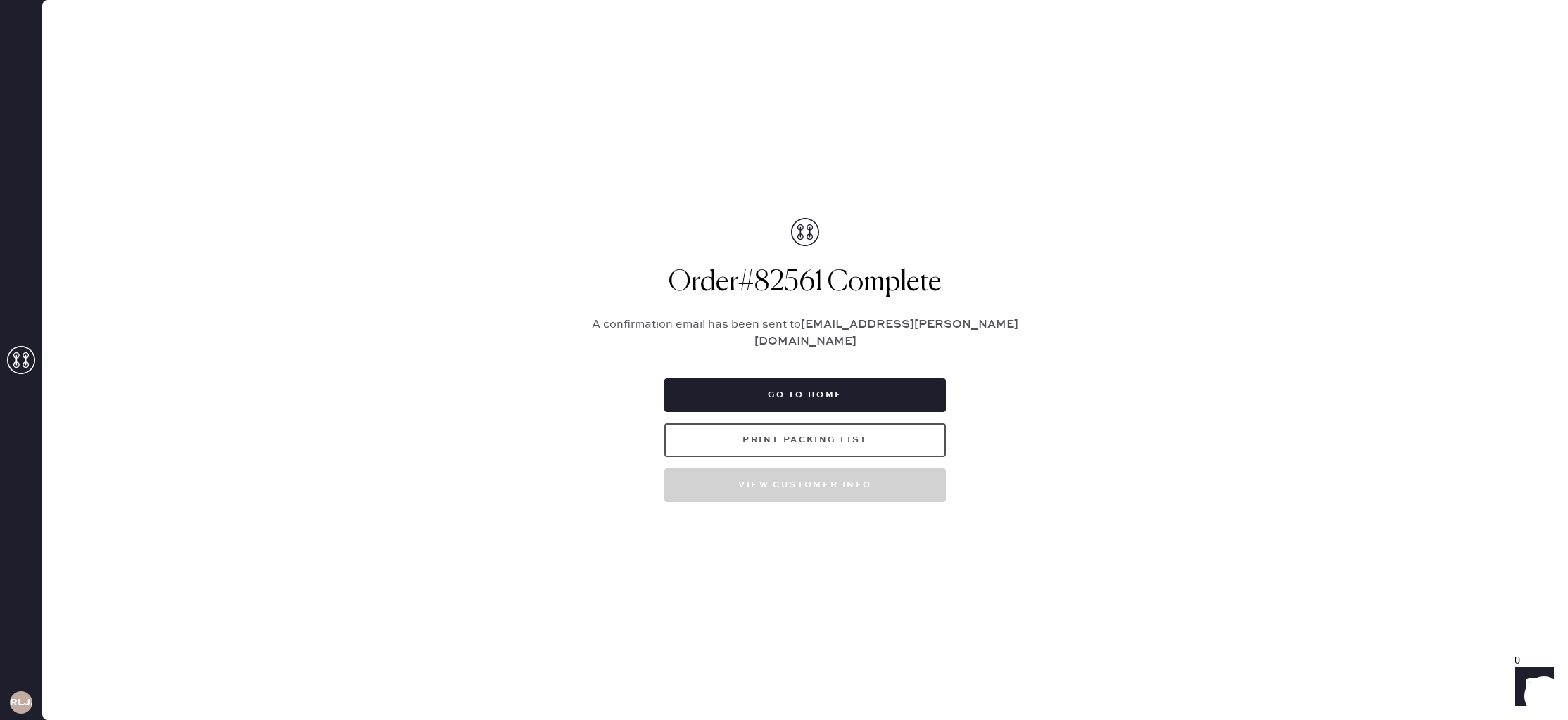
click at [827, 432] on button "Print Packing List" at bounding box center [804, 440] width 281 height 34
click at [14, 368] on icon at bounding box center [21, 360] width 28 height 28
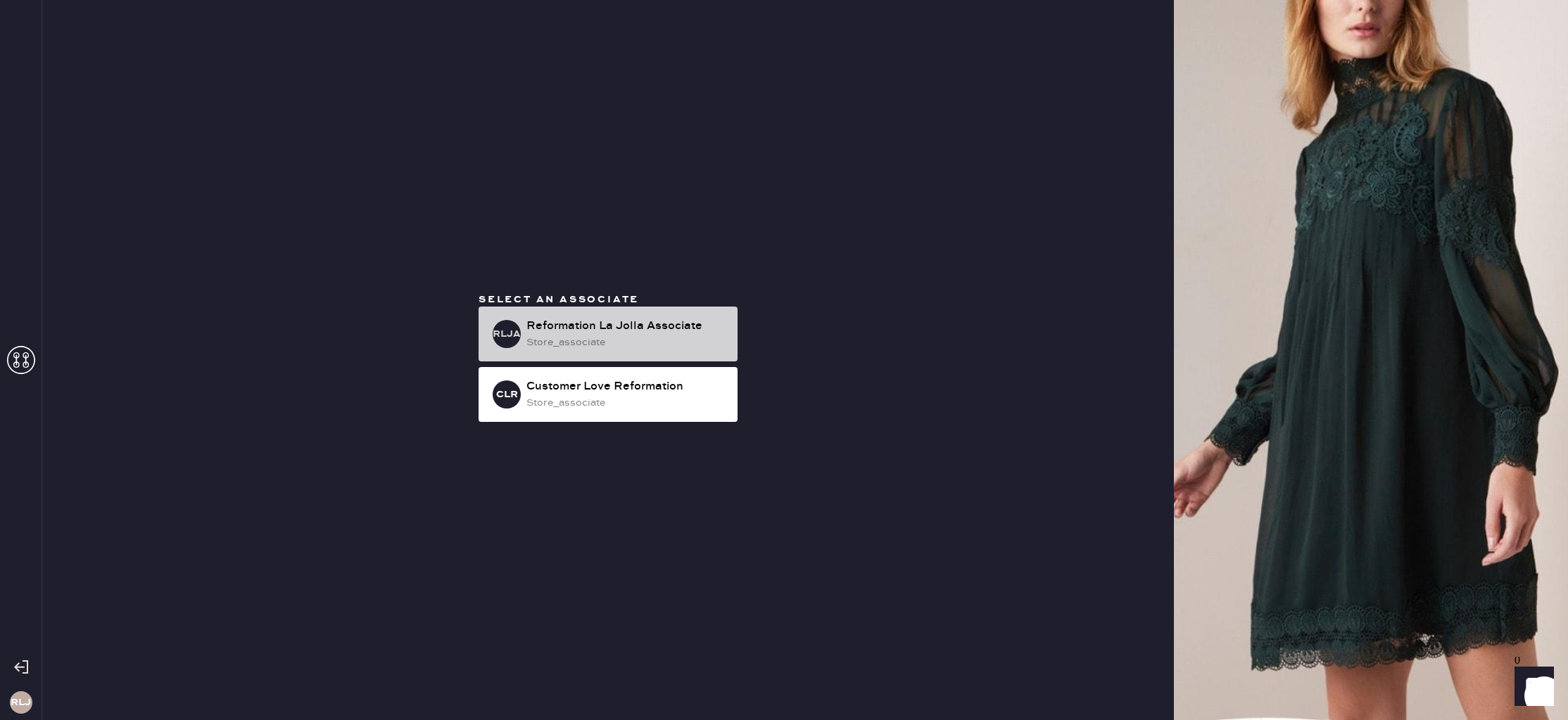
click at [529, 328] on div "Reformation La Jolla Associate" at bounding box center [626, 326] width 200 height 17
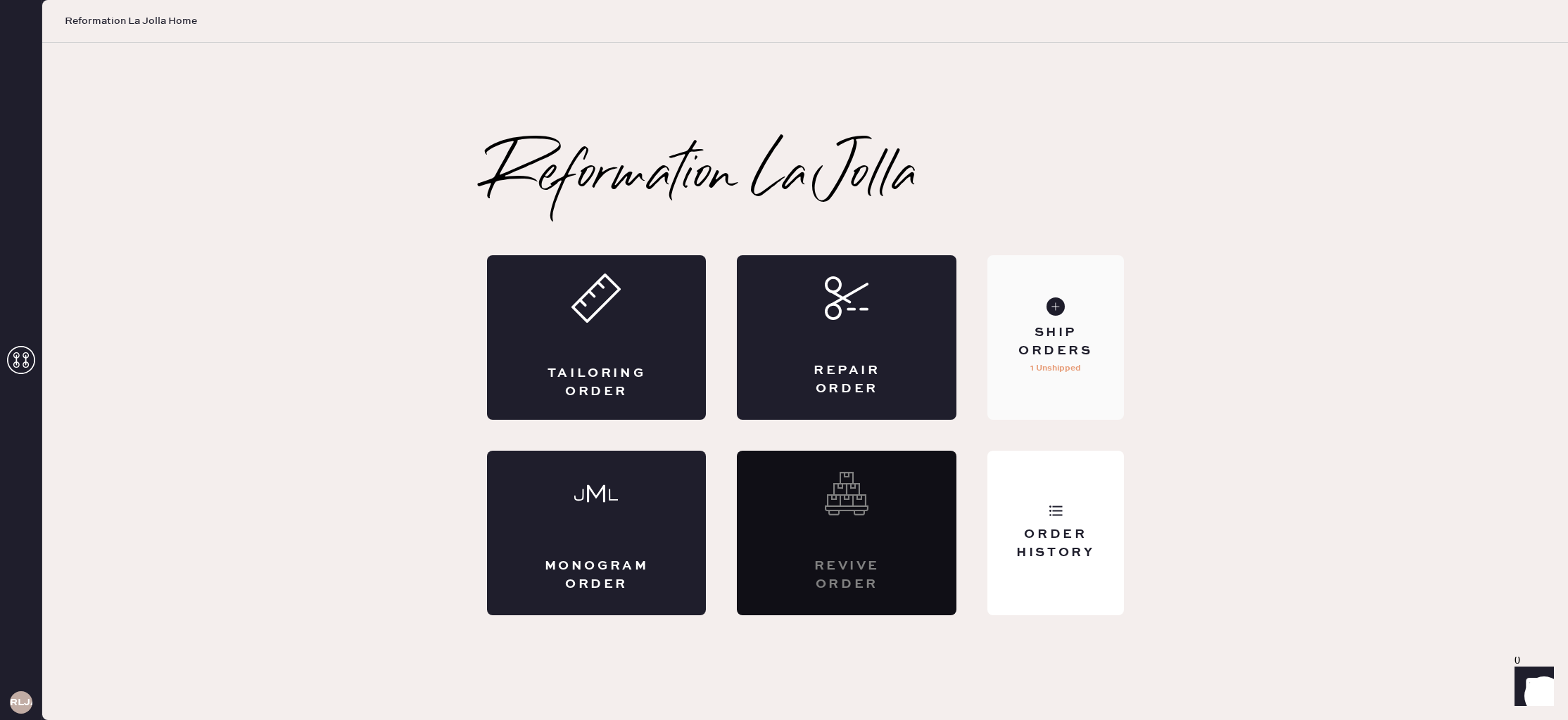
click at [1029, 360] on div "Ship Orders 1 Unshipped" at bounding box center [1055, 337] width 136 height 165
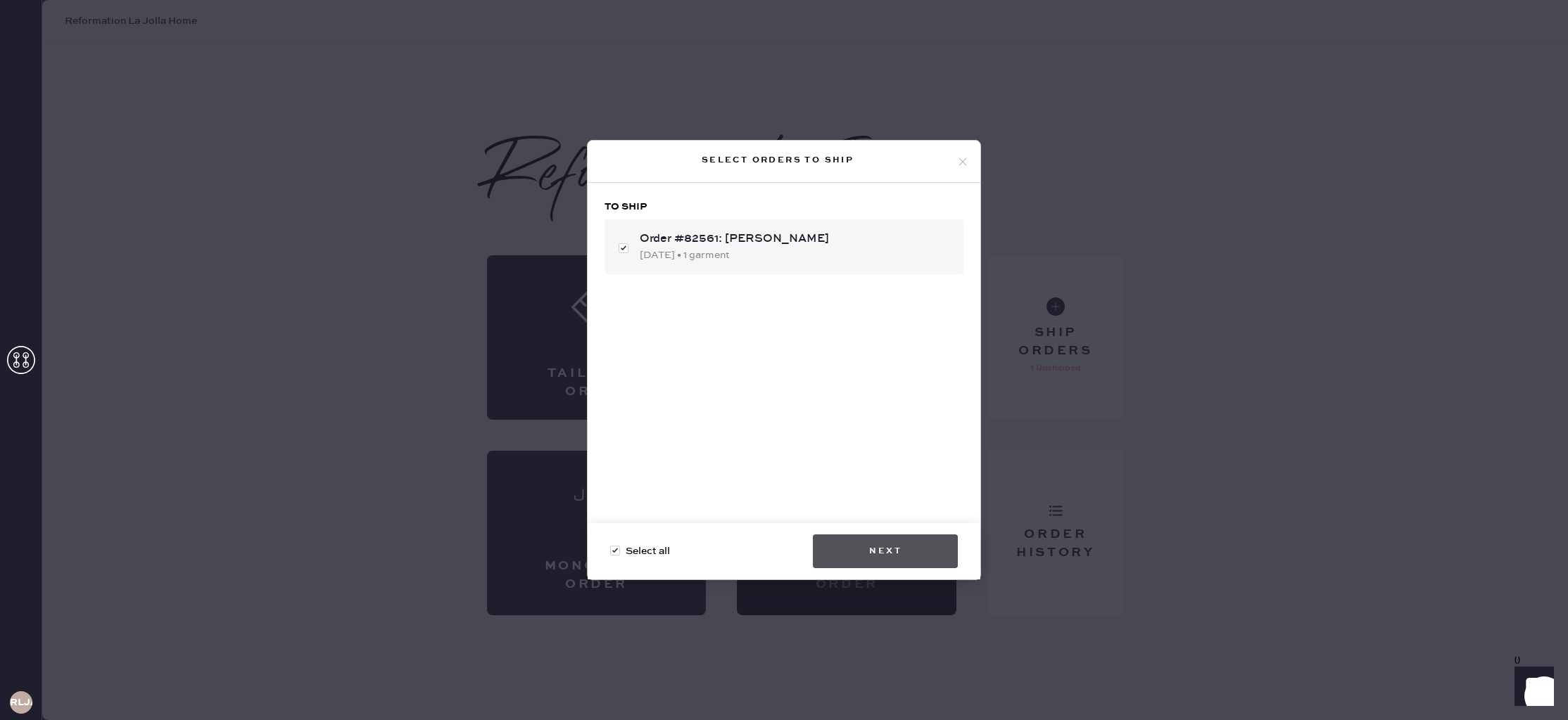
click at [901, 547] on button "Next" at bounding box center [885, 551] width 145 height 34
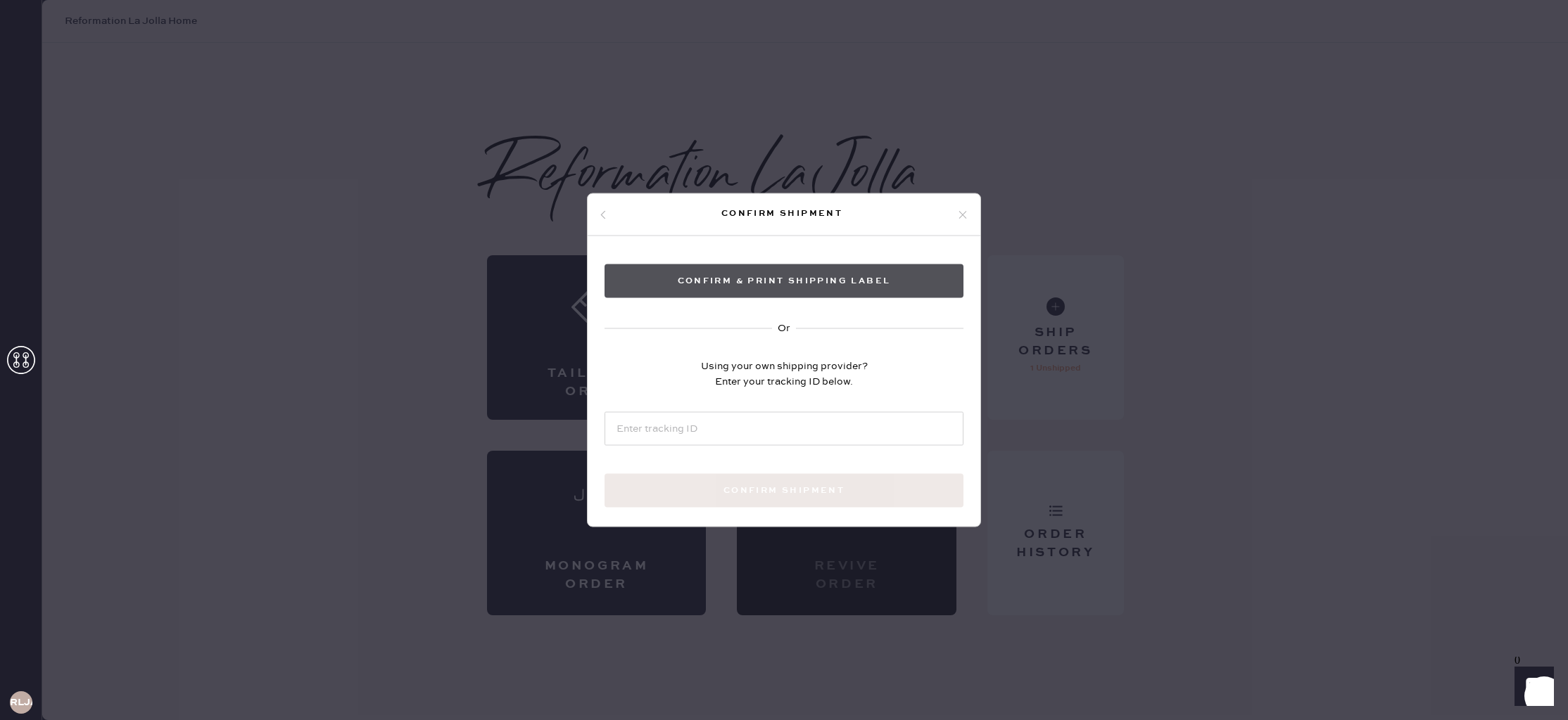
click at [760, 281] on button "Confirm & Print shipping label" at bounding box center [783, 281] width 359 height 34
